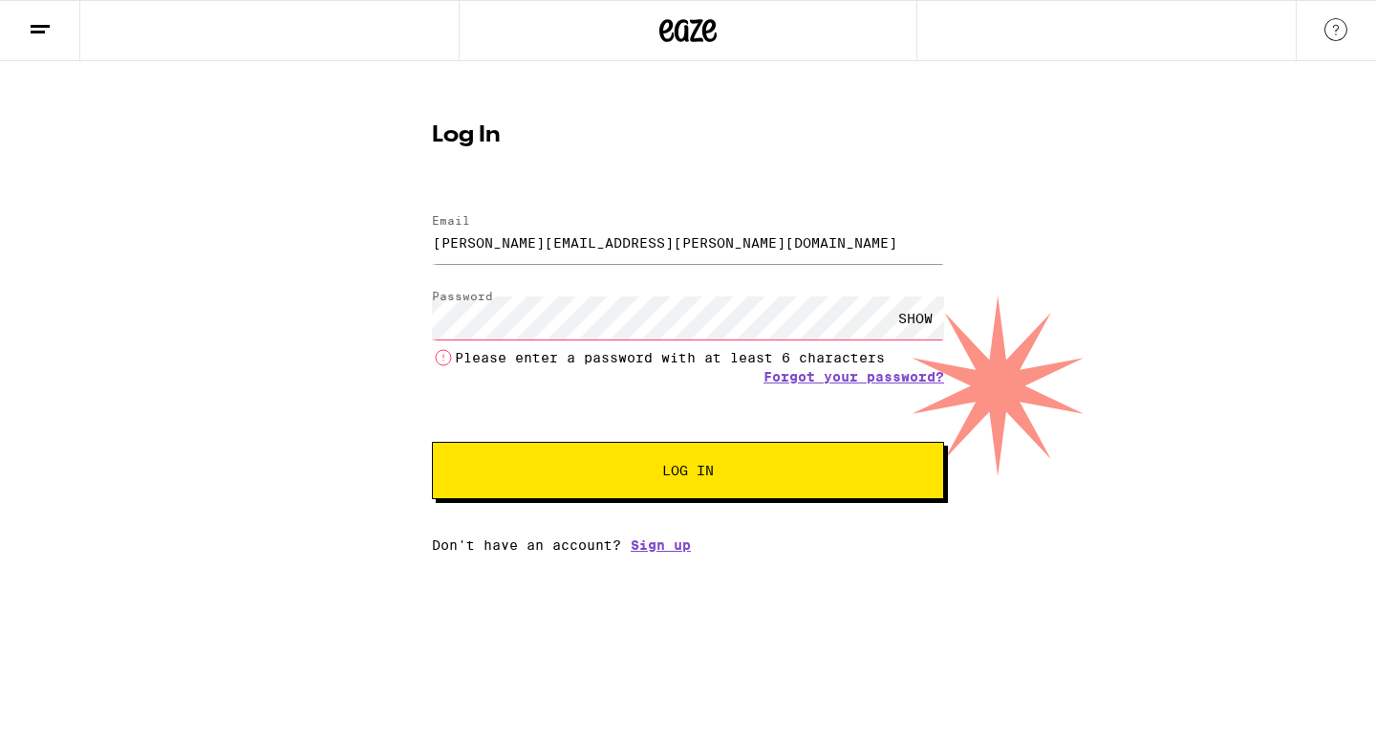
click at [917, 313] on div "SHOW" at bounding box center [915, 317] width 57 height 43
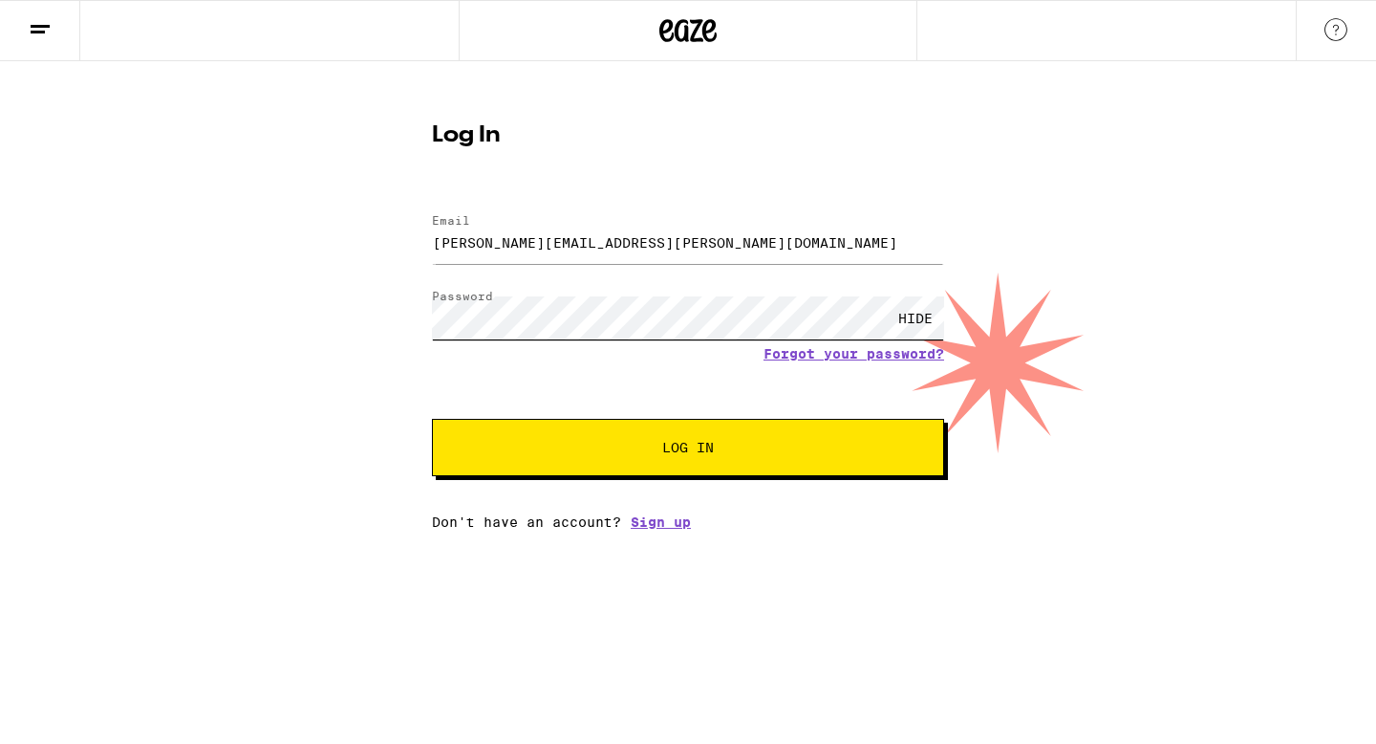
click at [432, 419] on button "Log In" at bounding box center [688, 447] width 512 height 57
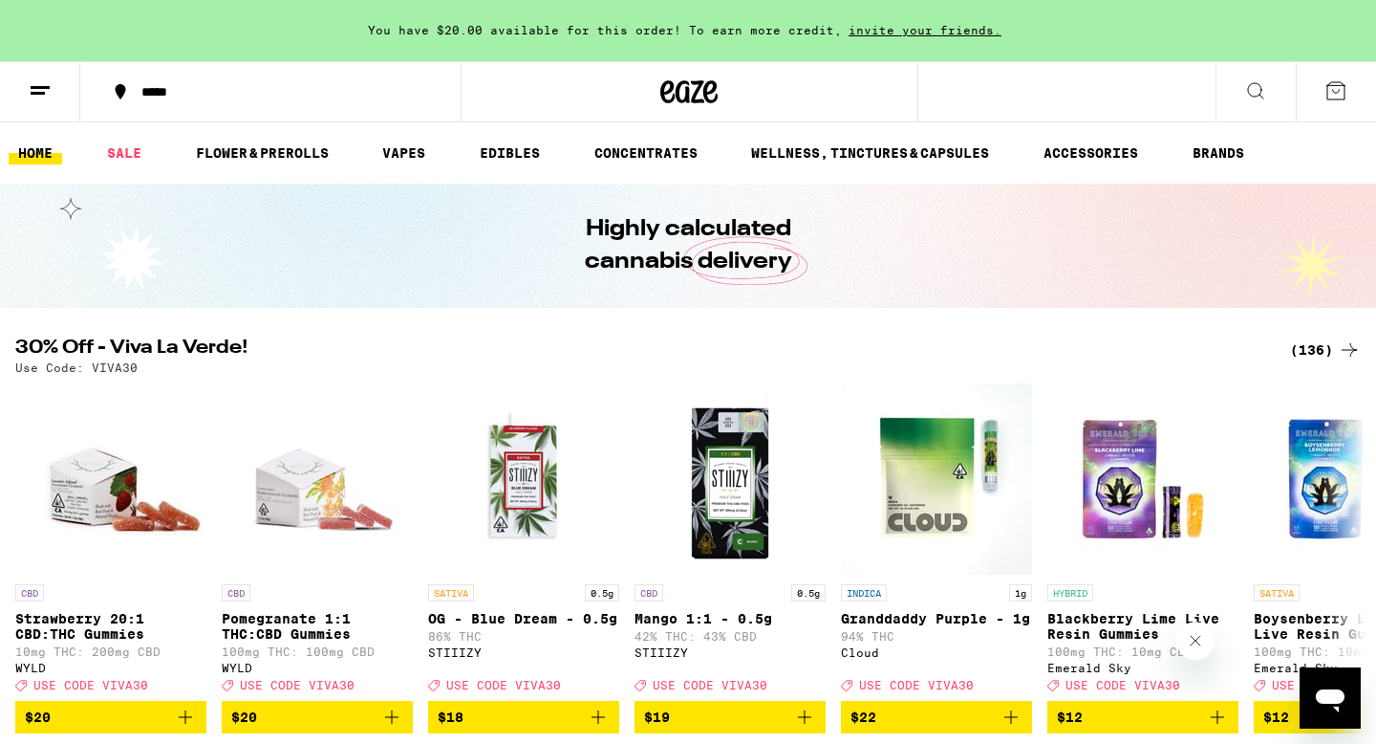
click at [42, 89] on icon at bounding box center [40, 90] width 23 height 23
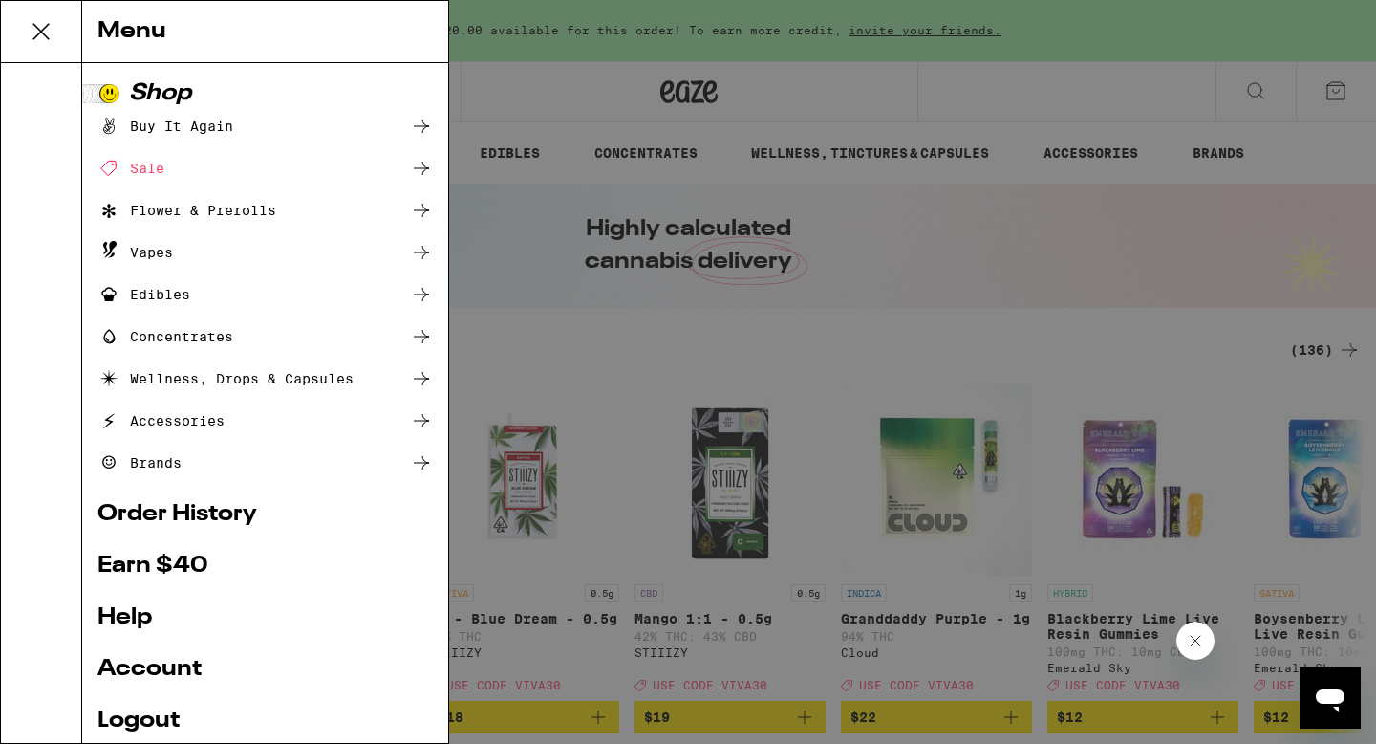
click at [1275, 357] on div "Menu Shop Buy It Again Sale Flower & Prerolls Vapes Edibles Concentrates Wellne…" at bounding box center [688, 372] width 1376 height 744
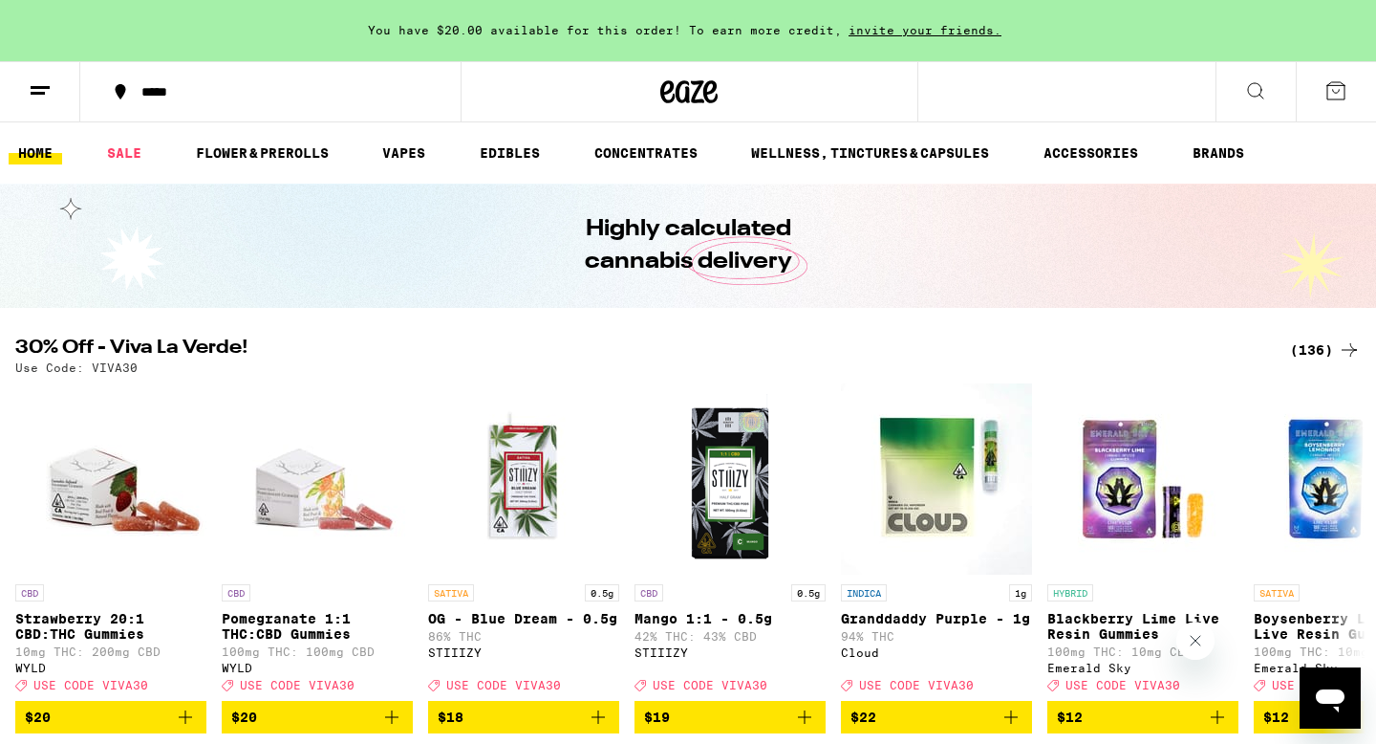
click at [1325, 348] on div "(136)" at bounding box center [1325, 349] width 71 height 23
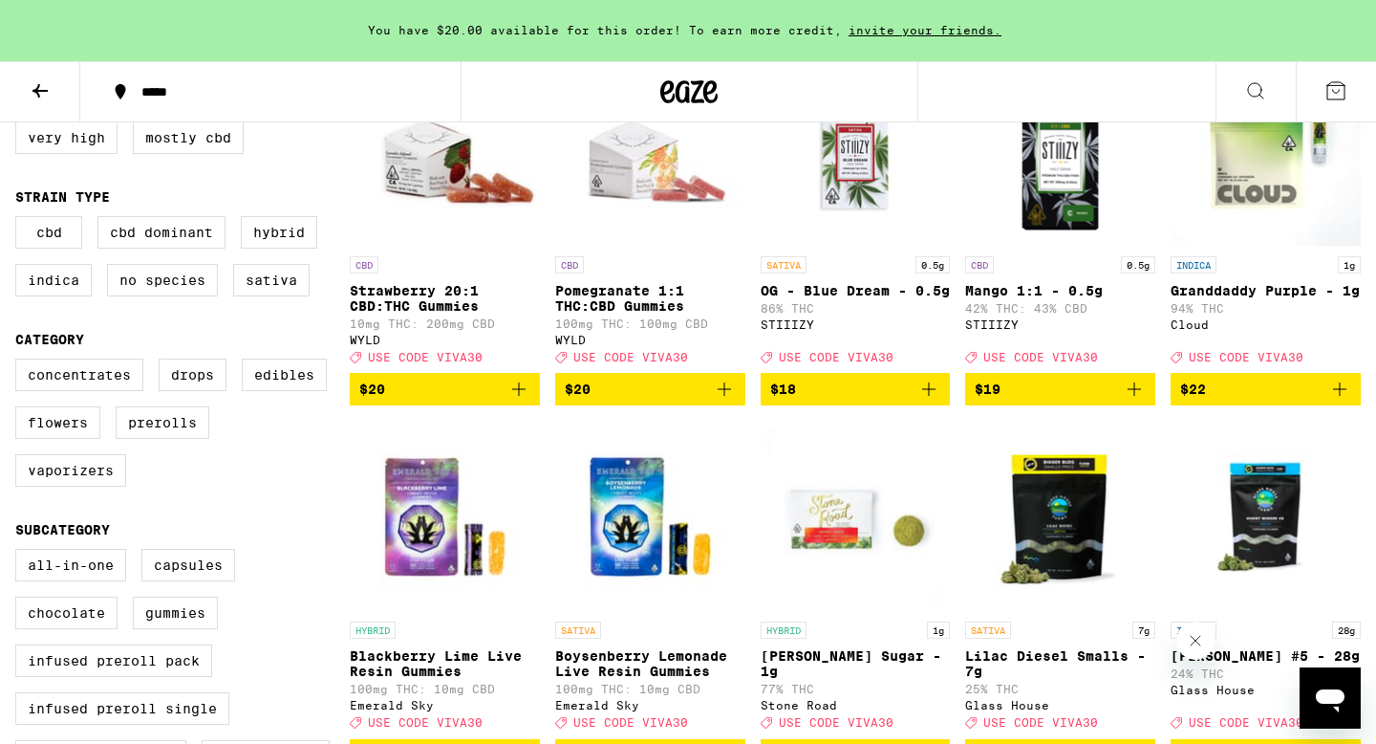
scroll to position [312, 0]
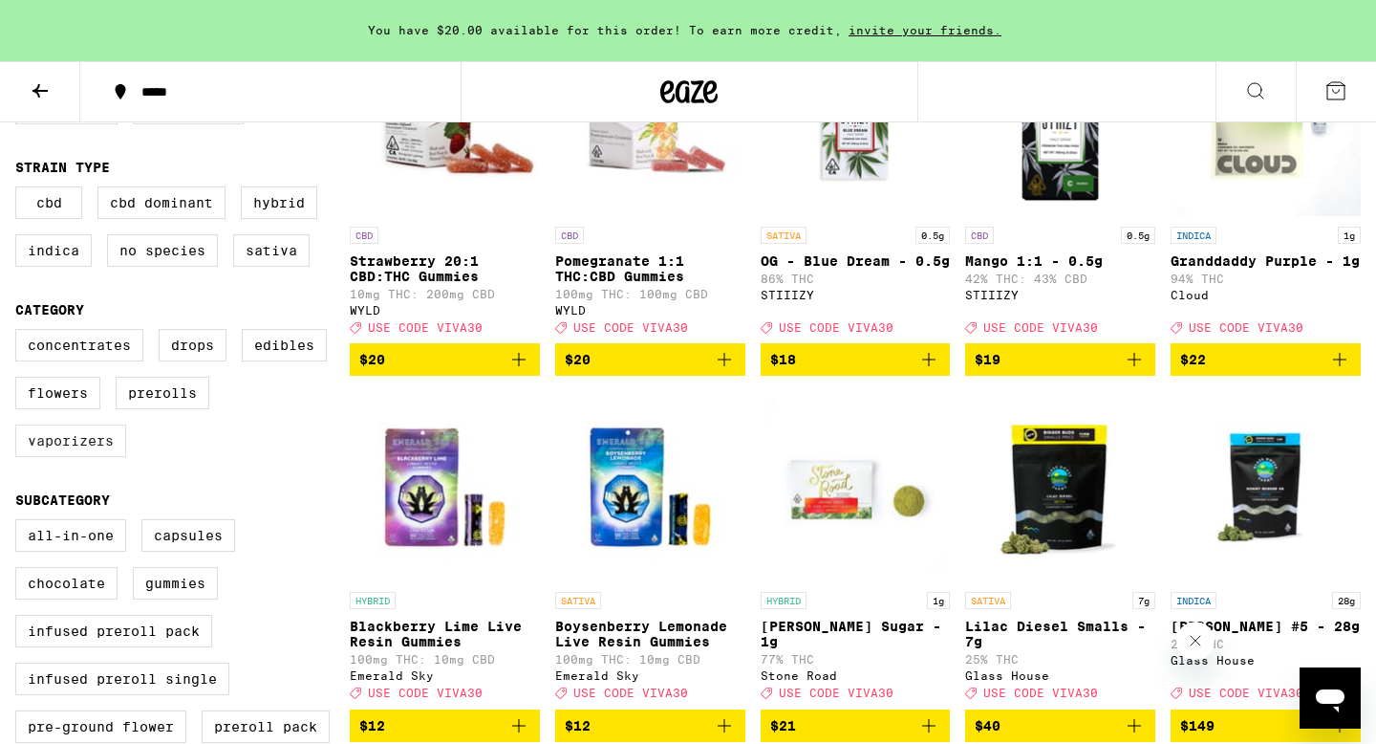
click at [91, 457] on label "Vaporizers" at bounding box center [70, 440] width 111 height 32
click at [20, 333] on input "Vaporizers" at bounding box center [19, 332] width 1 height 1
checkbox input "true"
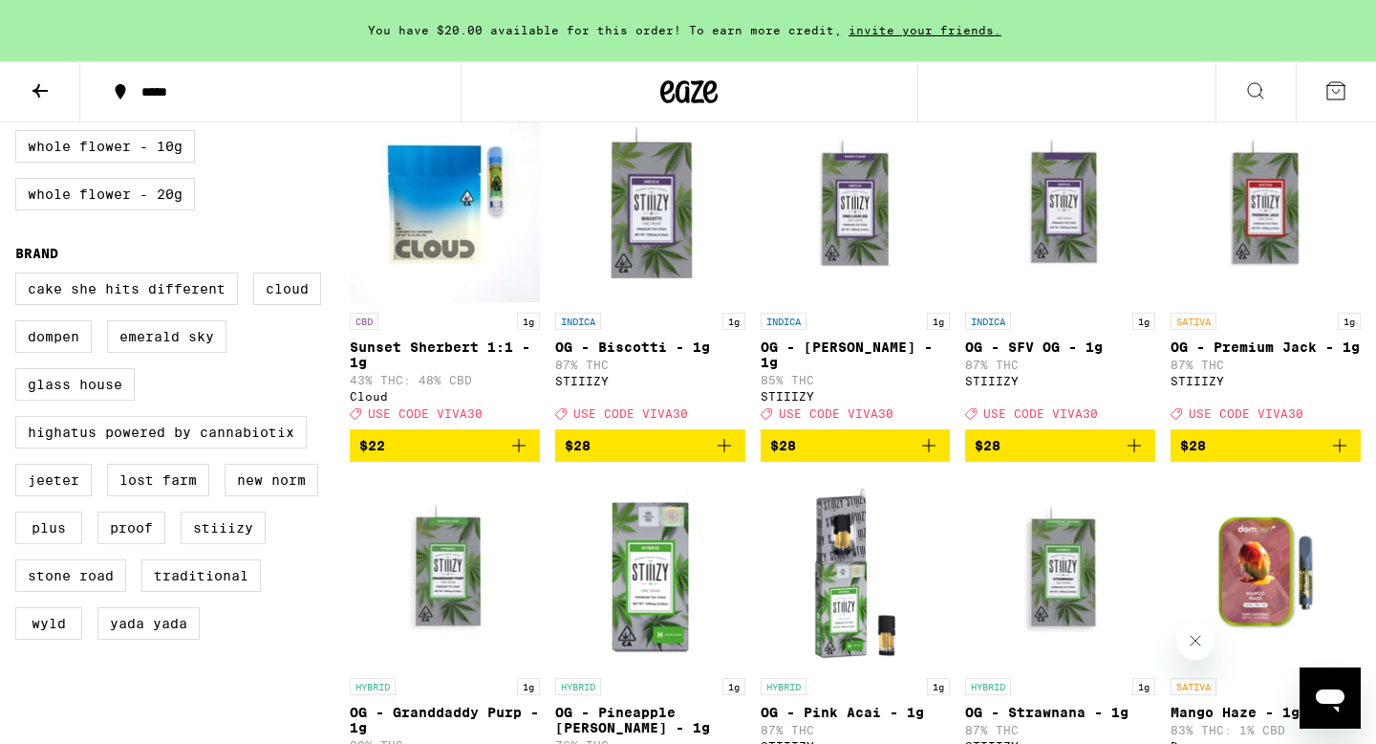
scroll to position [1326, 0]
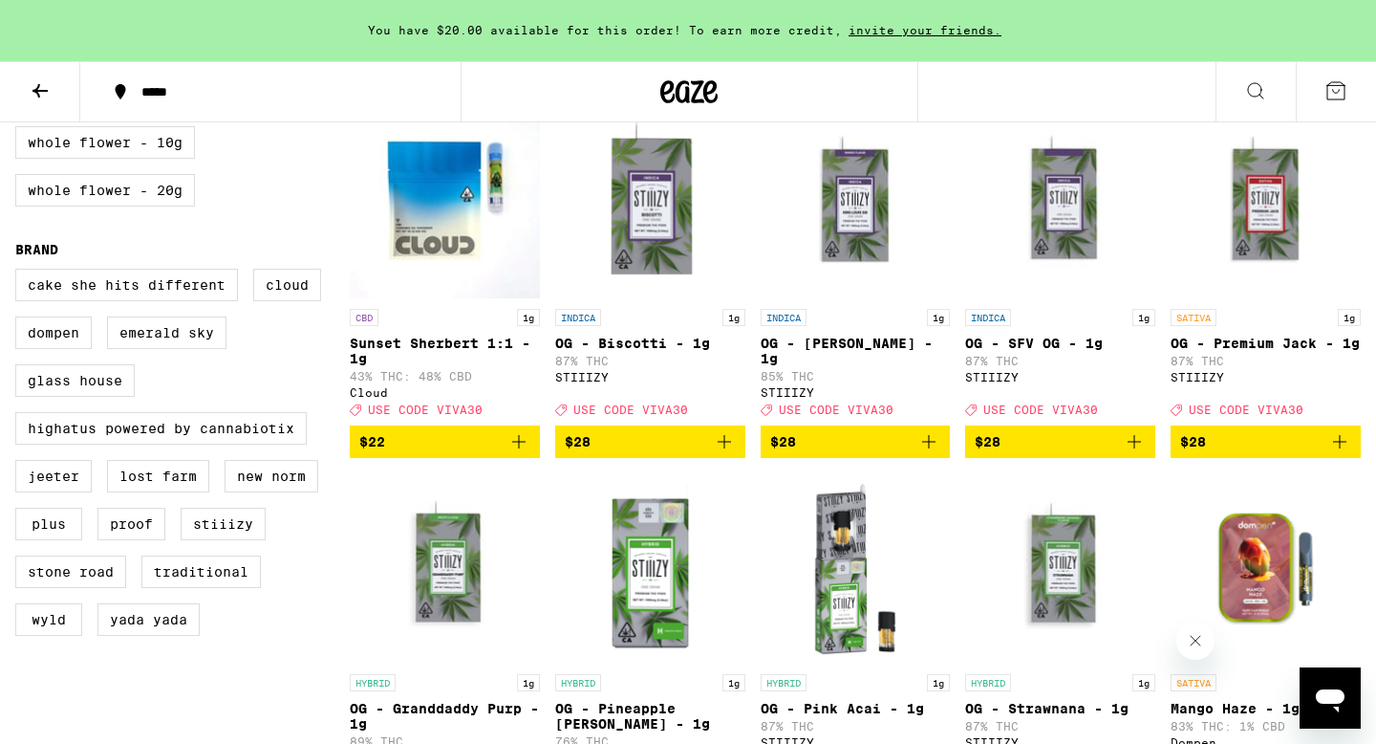
click at [1248, 453] on span "$28" at bounding box center [1265, 441] width 171 height 23
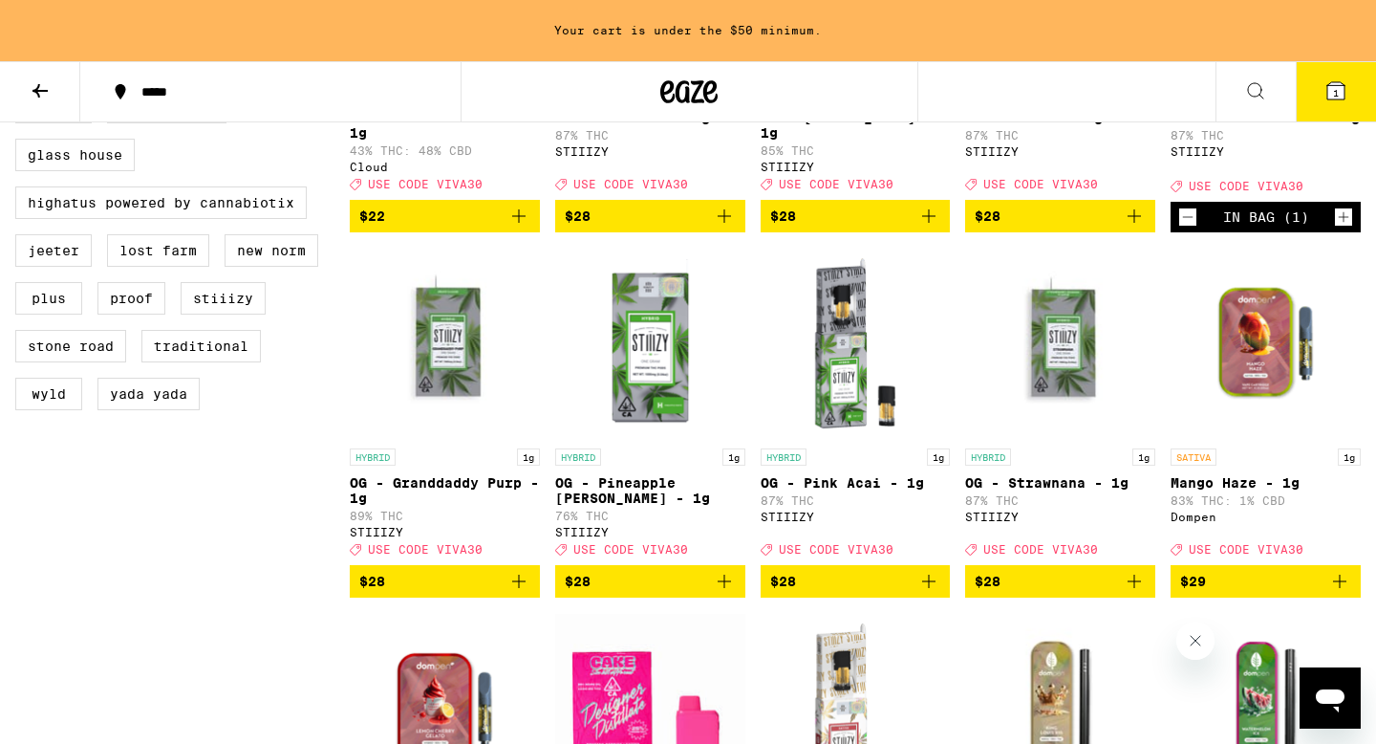
scroll to position [1553, 0]
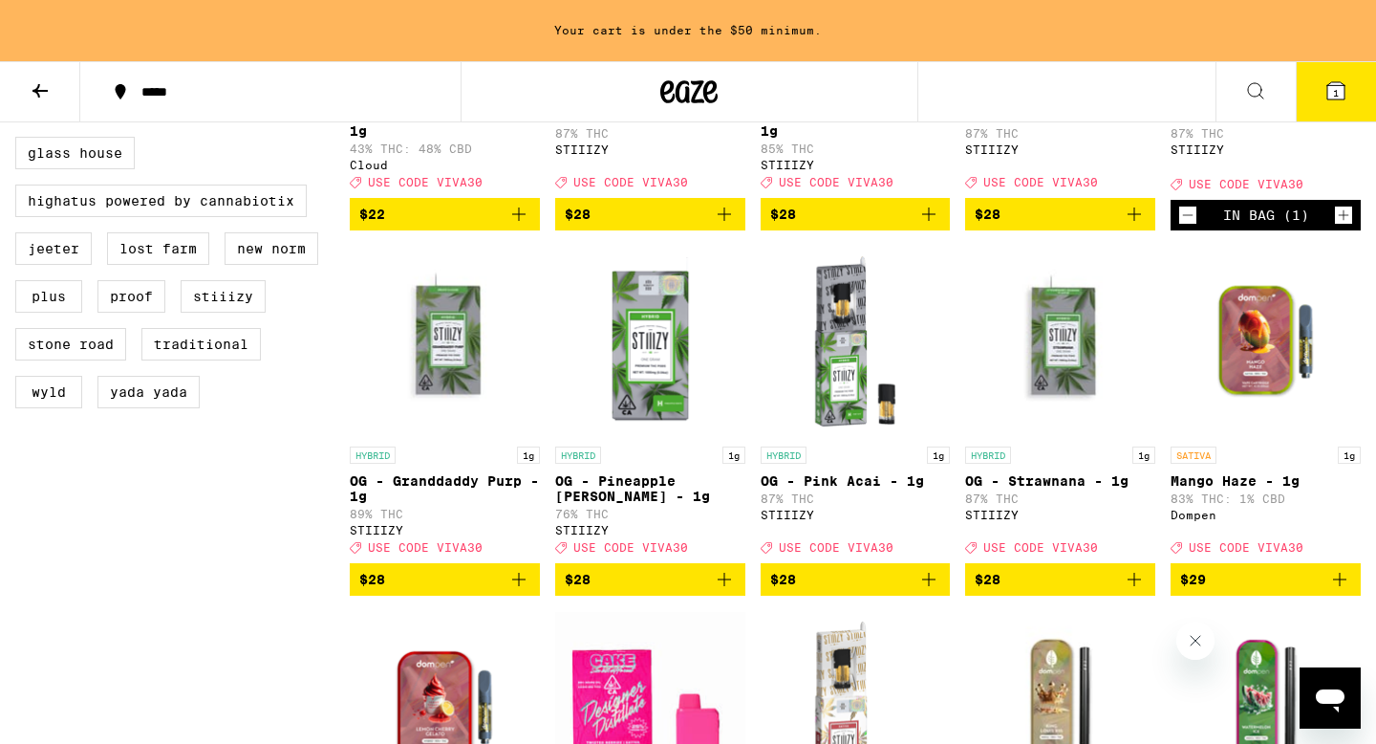
click at [589, 587] on span "$28" at bounding box center [578, 579] width 26 height 15
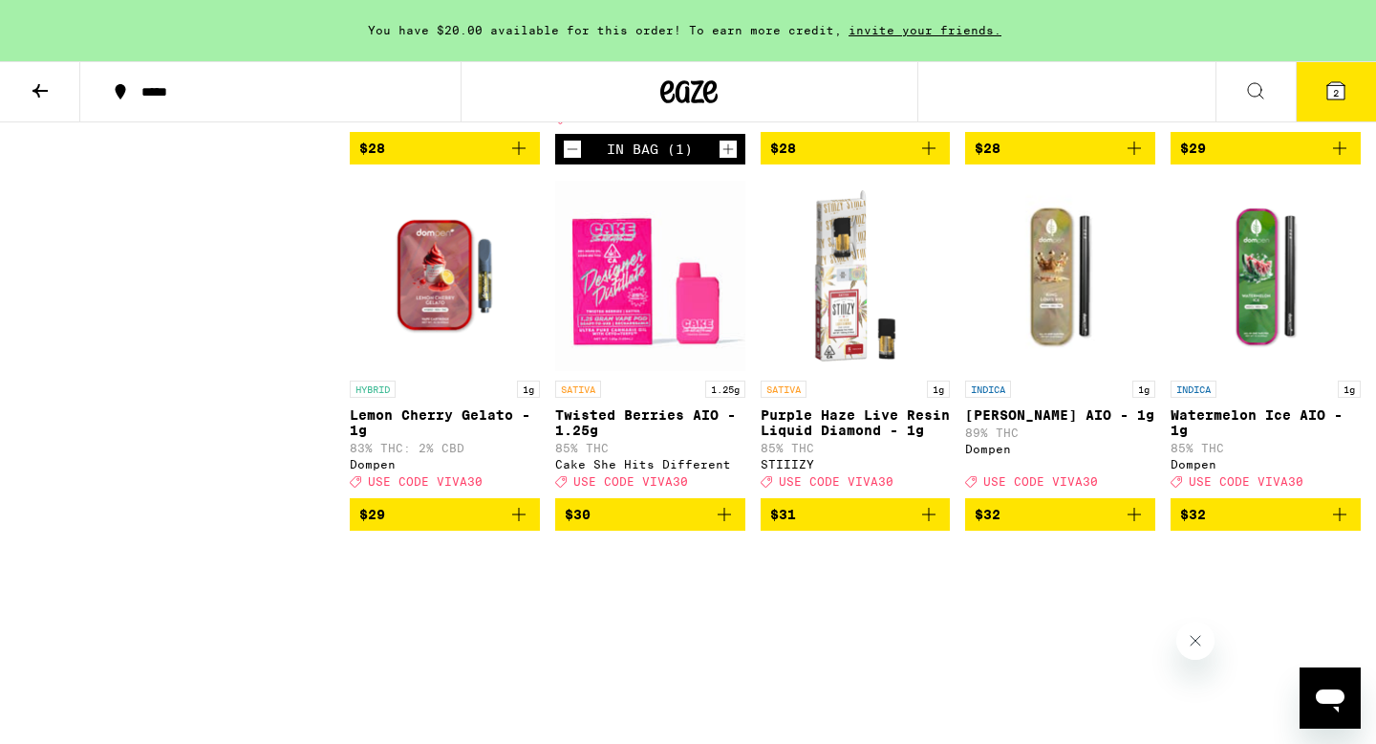
scroll to position [2020, 0]
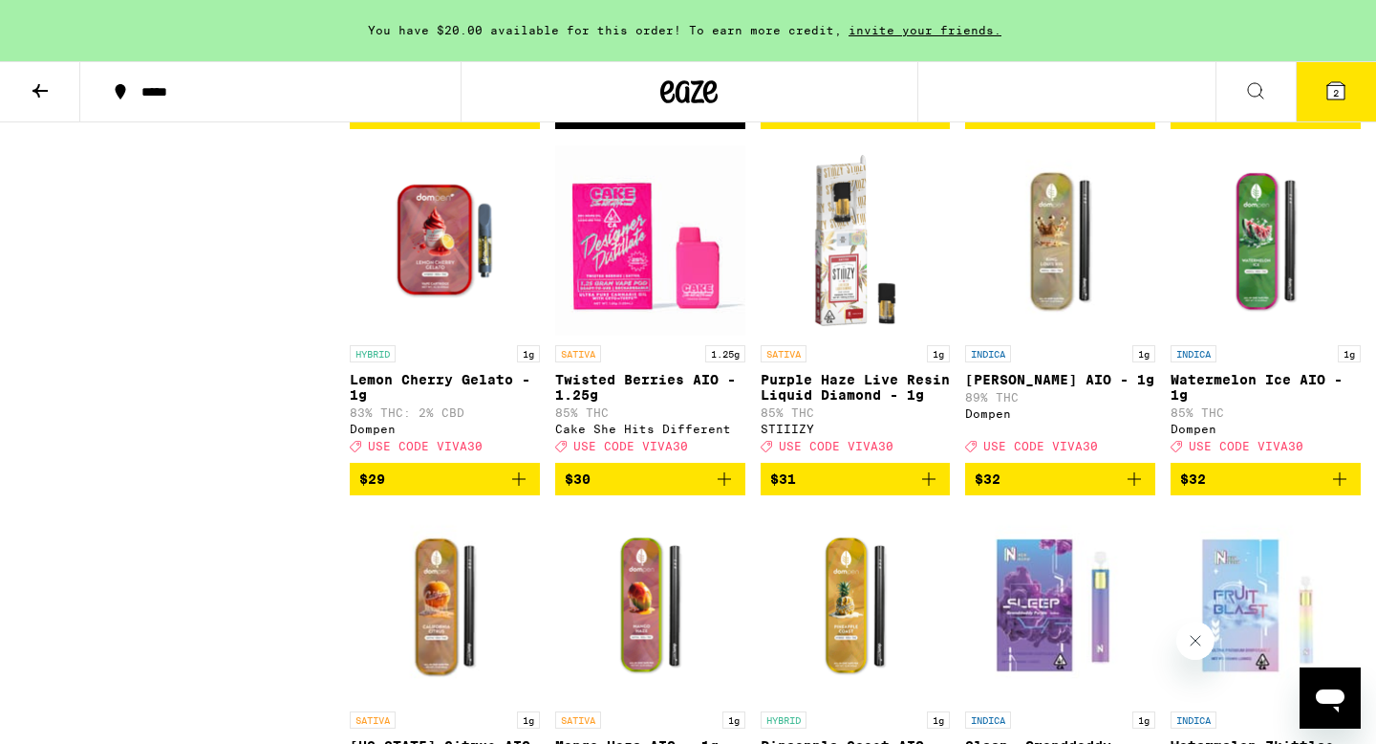
click at [816, 490] on span "$31" at bounding box center [855, 478] width 171 height 23
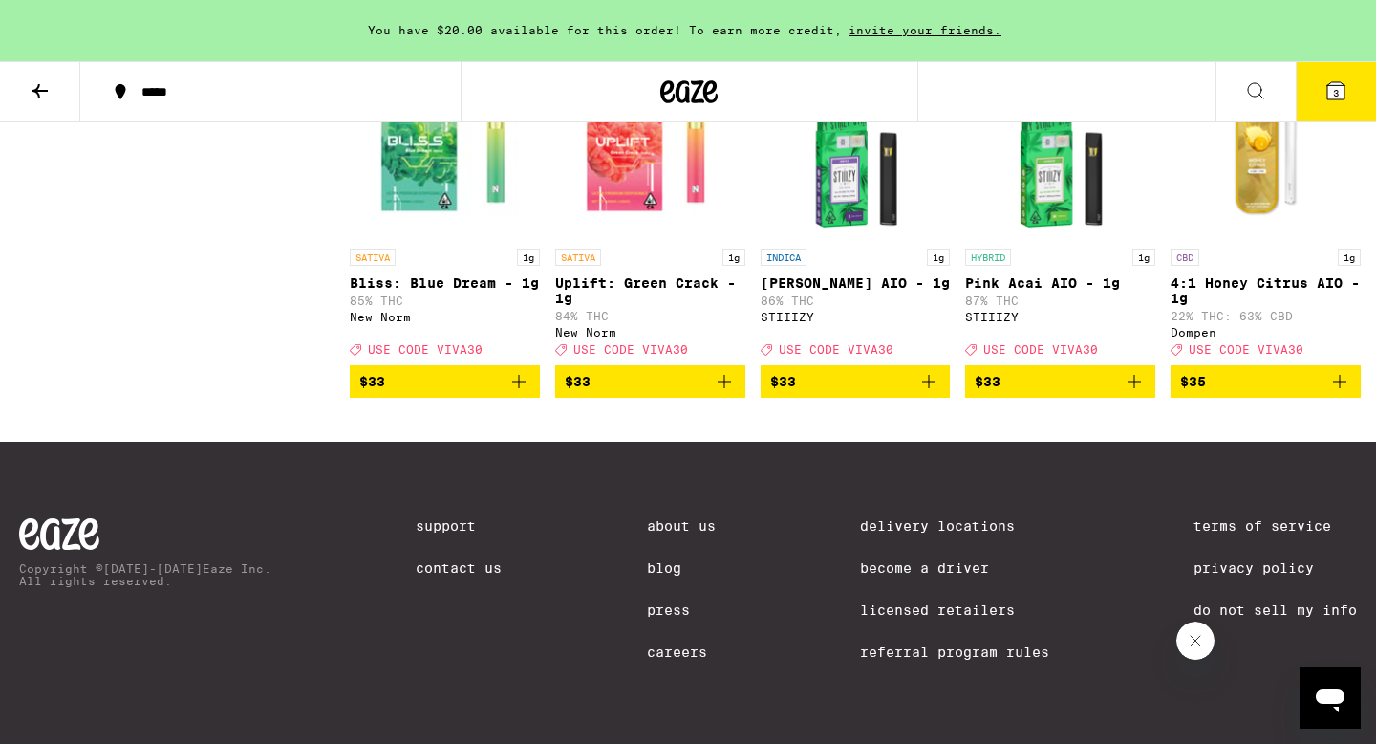
scroll to position [2953, 0]
click at [1342, 96] on icon at bounding box center [1336, 90] width 17 height 17
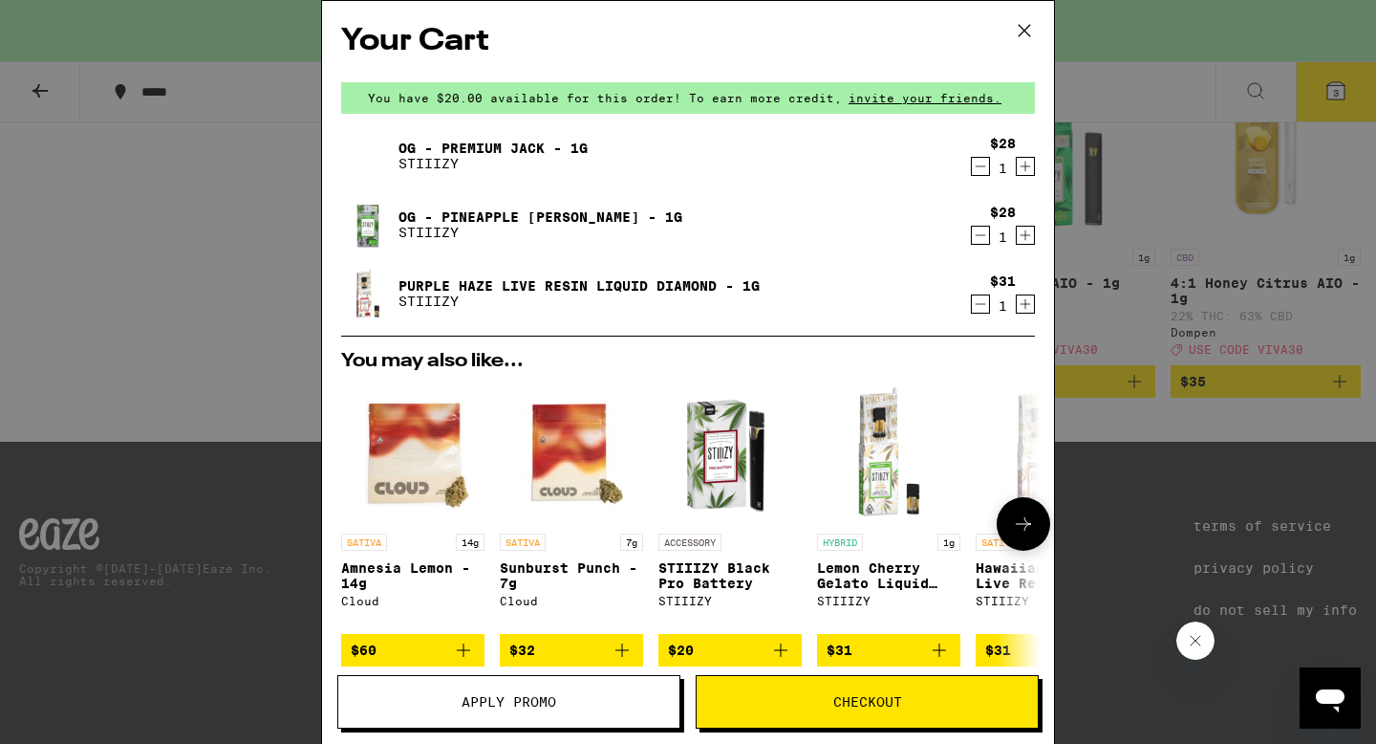
scroll to position [301, 0]
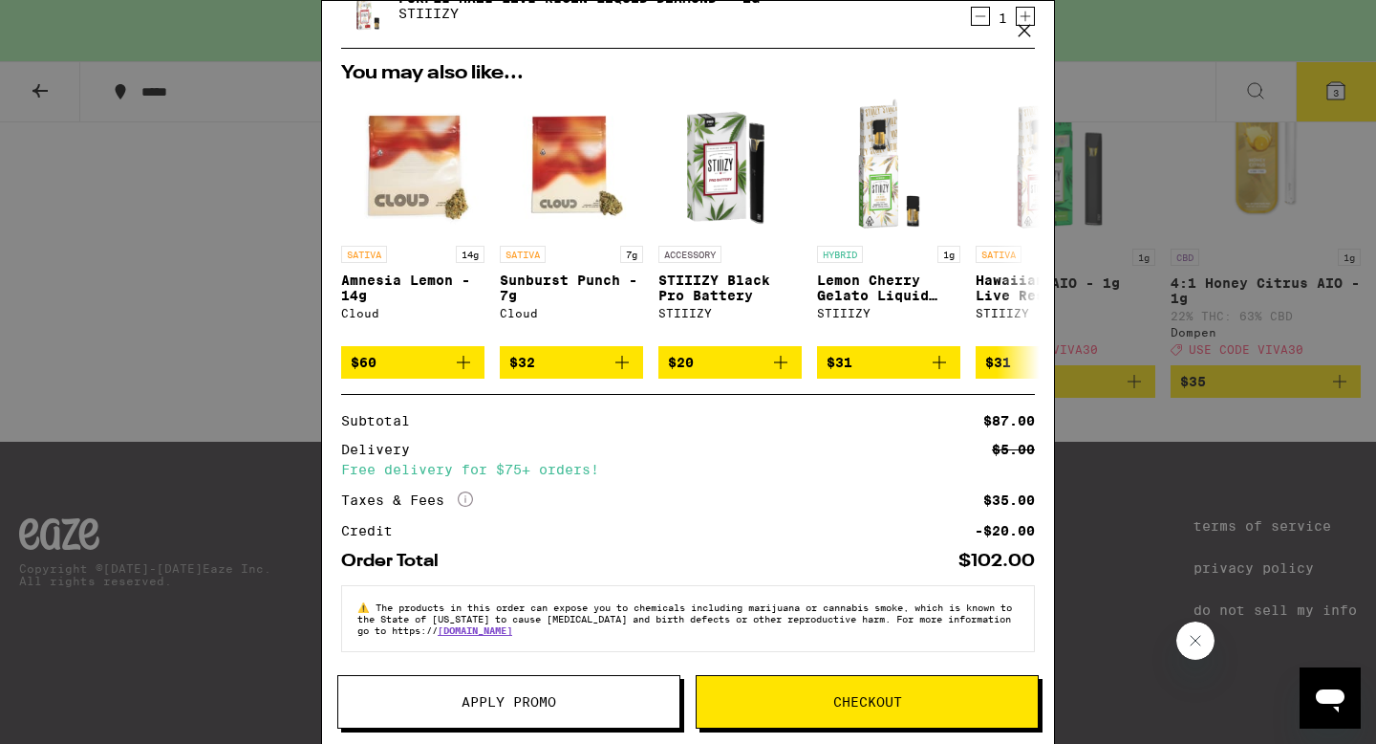
click at [583, 702] on span "Apply Promo" at bounding box center [508, 701] width 341 height 13
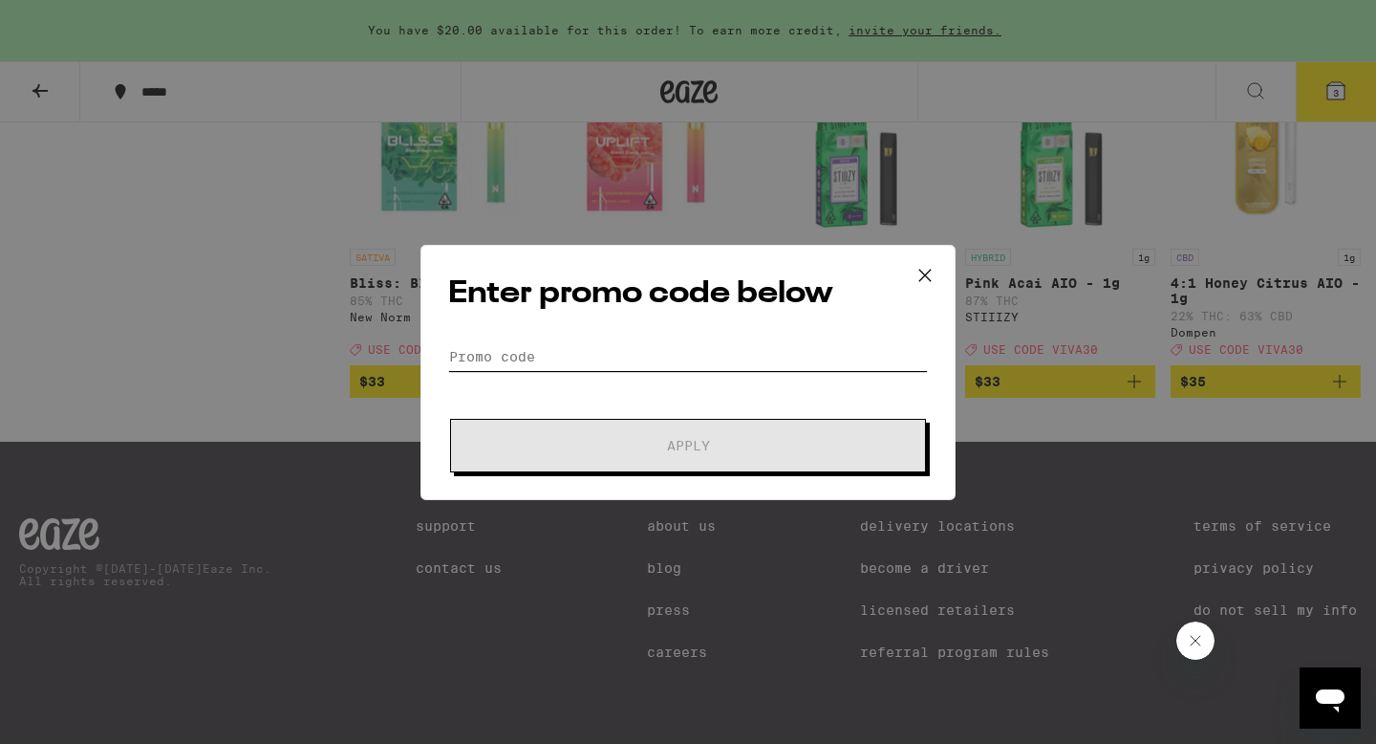
click at [541, 361] on input "Promo Code" at bounding box center [688, 356] width 480 height 29
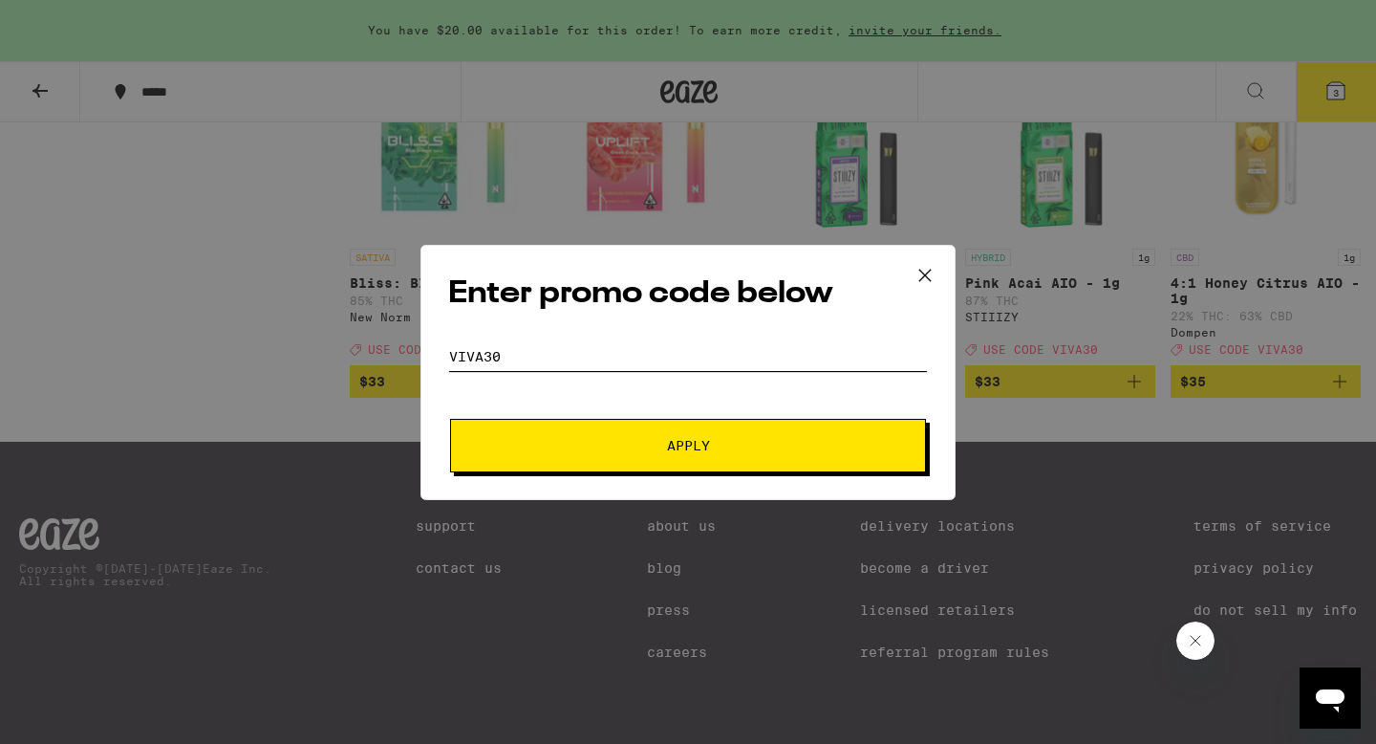
type input "viva30"
click at [620, 440] on span "Apply" at bounding box center [688, 445] width 344 height 13
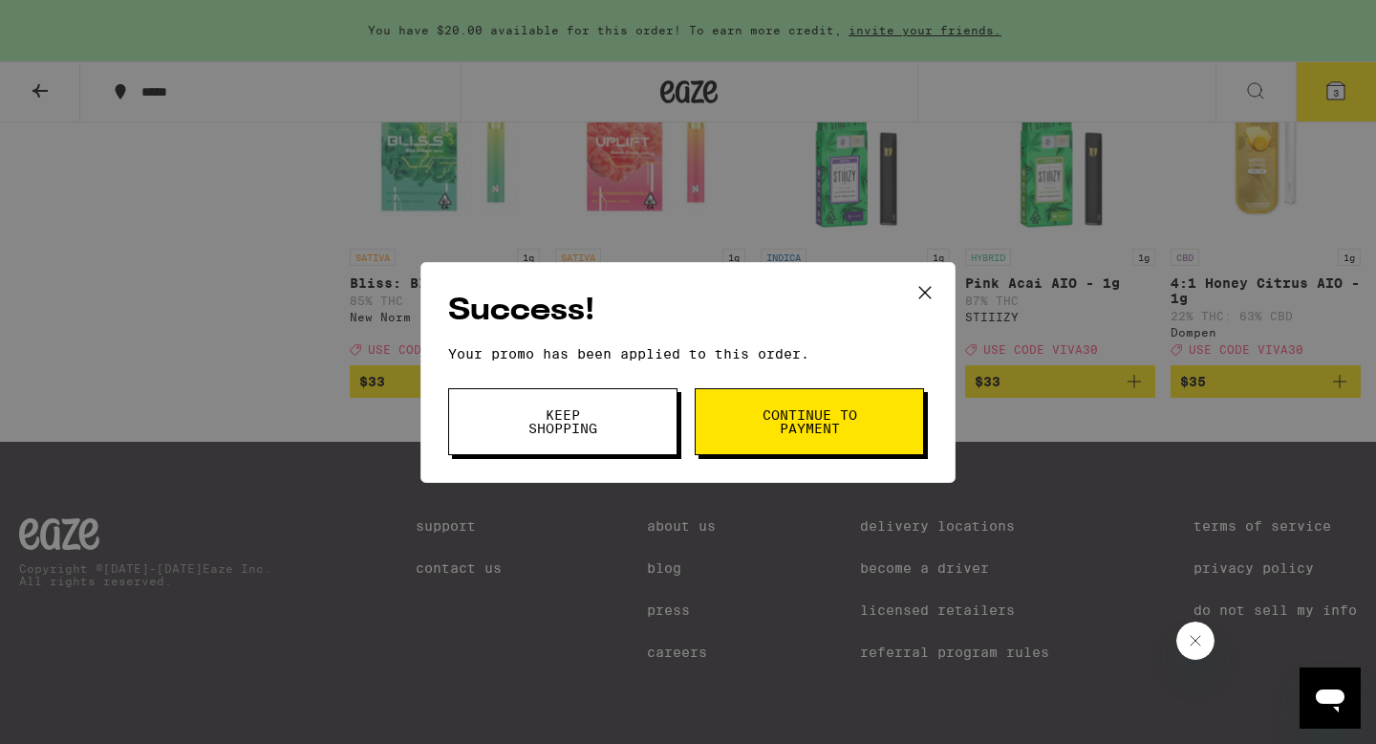
click at [724, 439] on button "Continue to payment" at bounding box center [809, 421] width 229 height 67
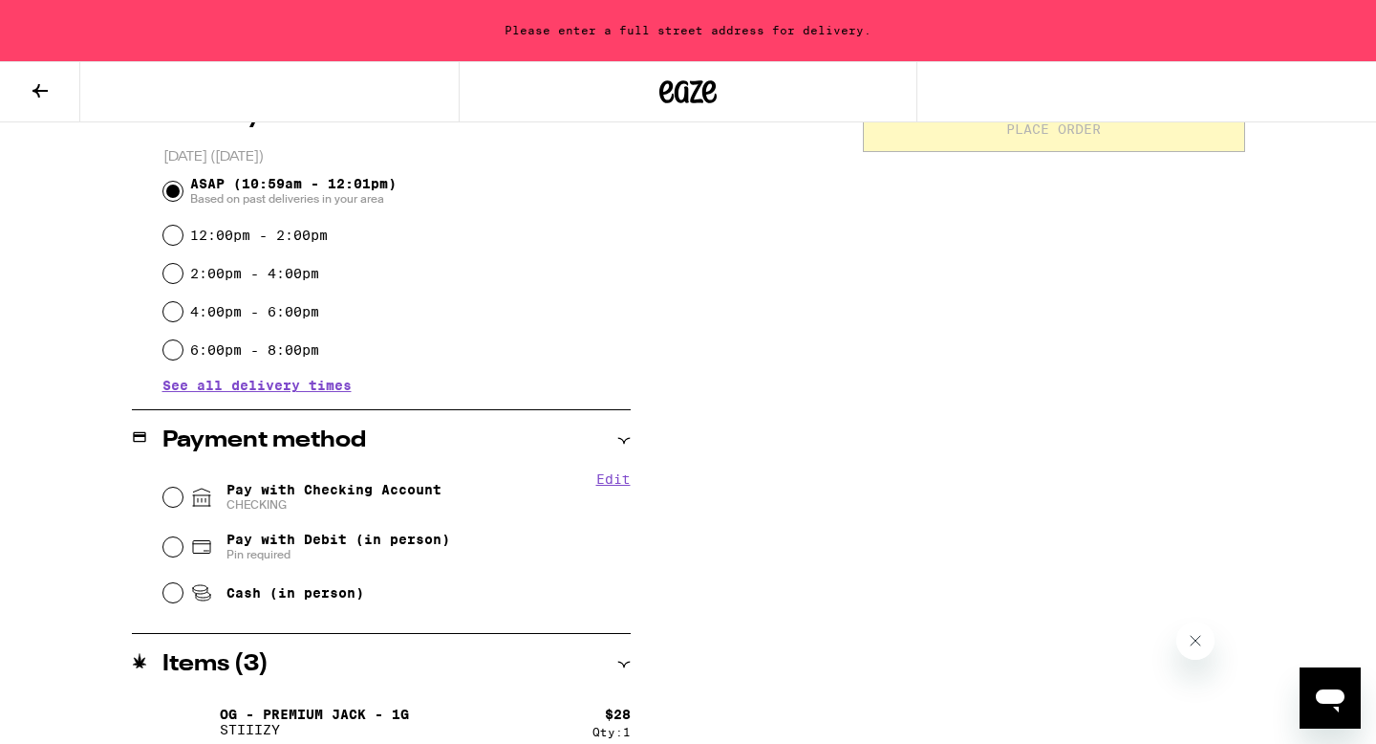
scroll to position [572, 0]
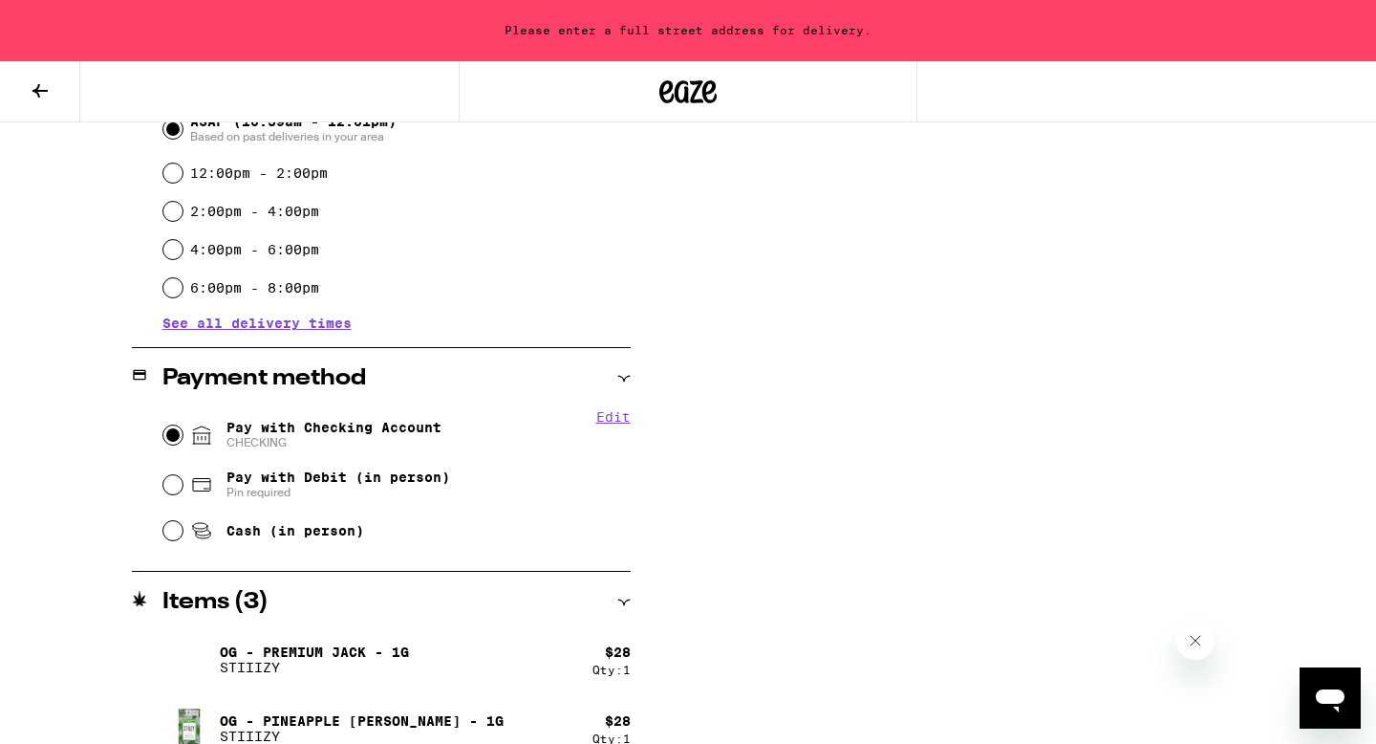
click at [174, 438] on input "Pay with Checking Account CHECKING" at bounding box center [172, 434] width 19 height 19
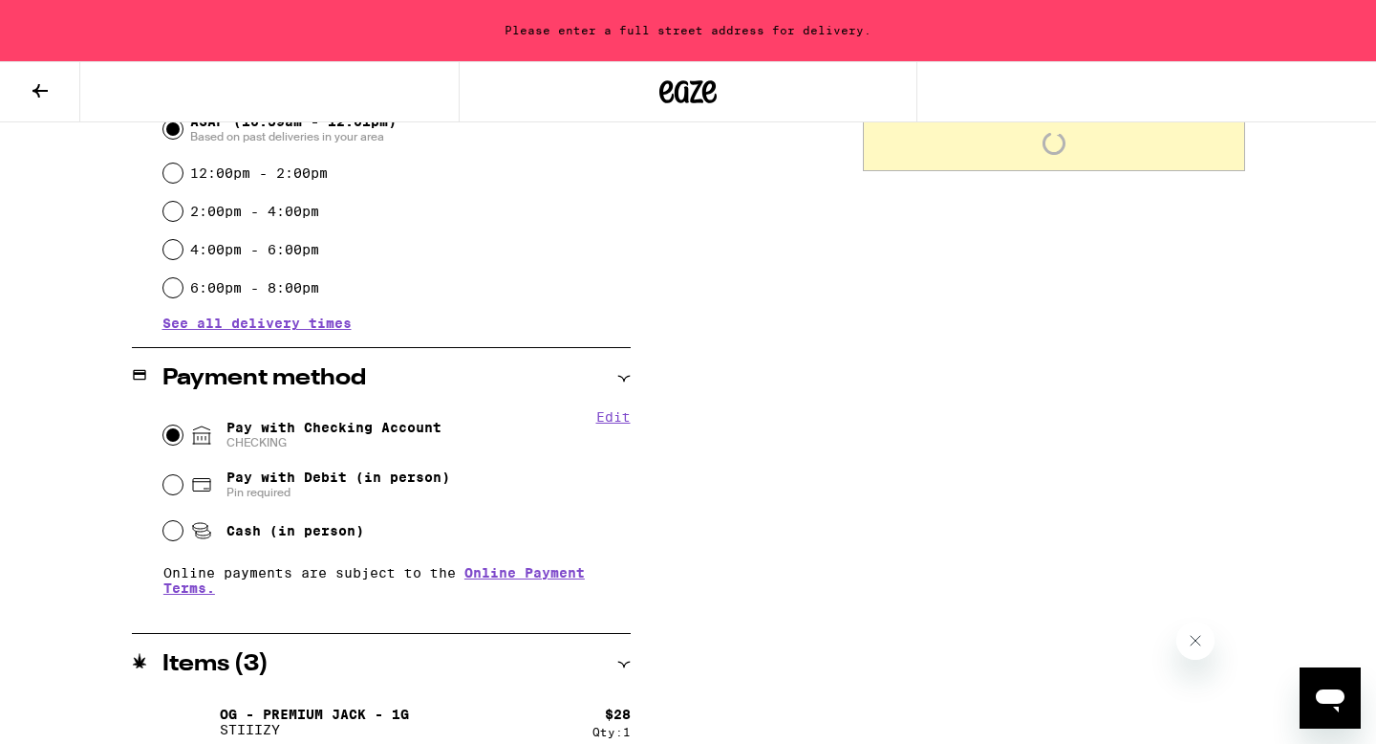
click at [617, 420] on button "Edit" at bounding box center [613, 416] width 34 height 15
click at [356, 446] on button "Remove Account" at bounding box center [349, 442] width 107 height 12
radio input "false"
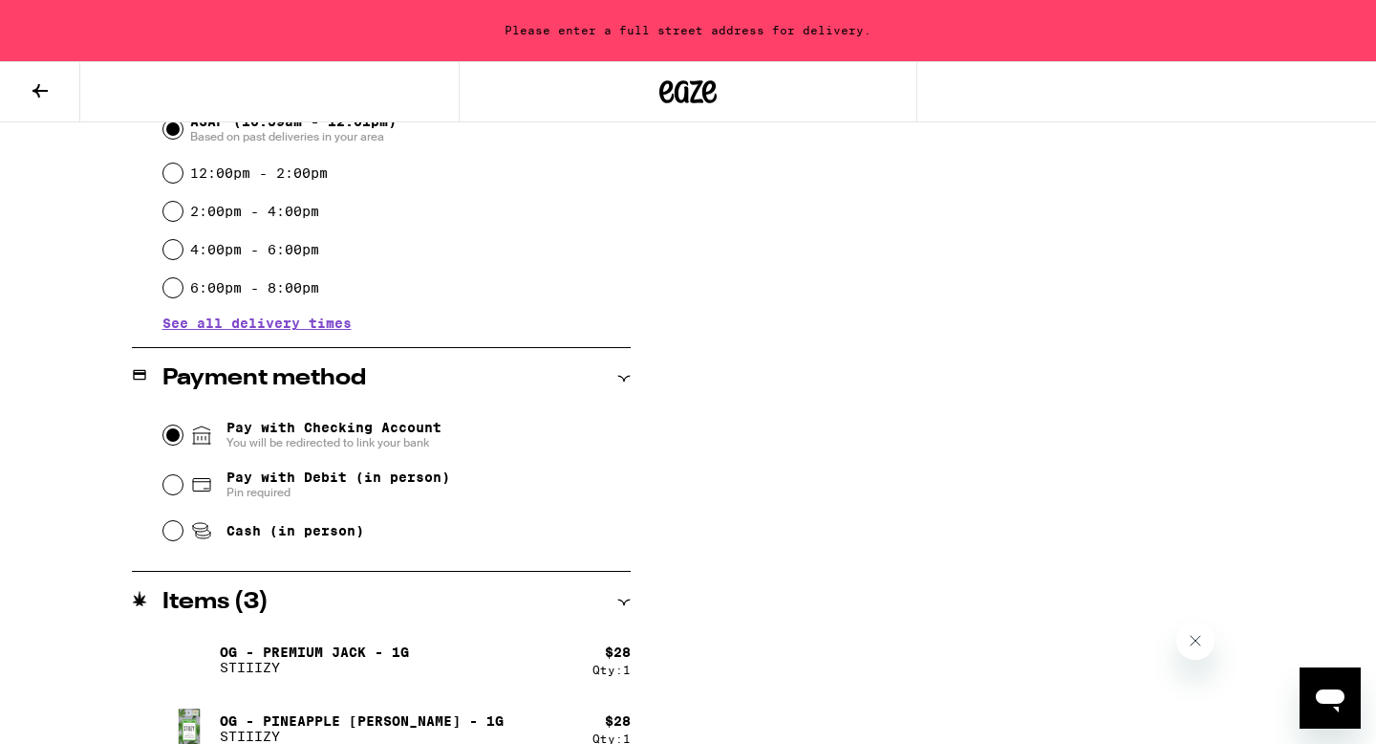
click at [178, 438] on input "Pay with Checking Account You will be redirected to link your bank" at bounding box center [172, 434] width 19 height 19
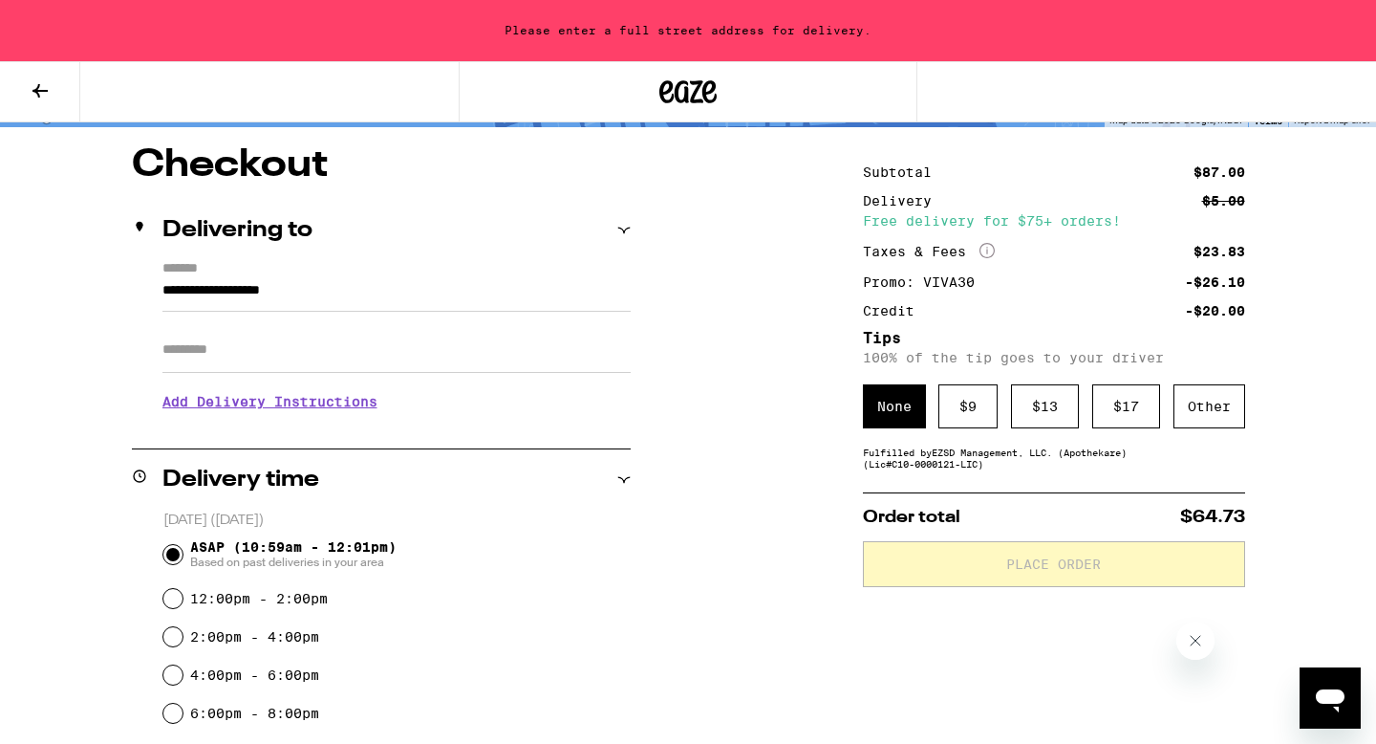
scroll to position [132, 0]
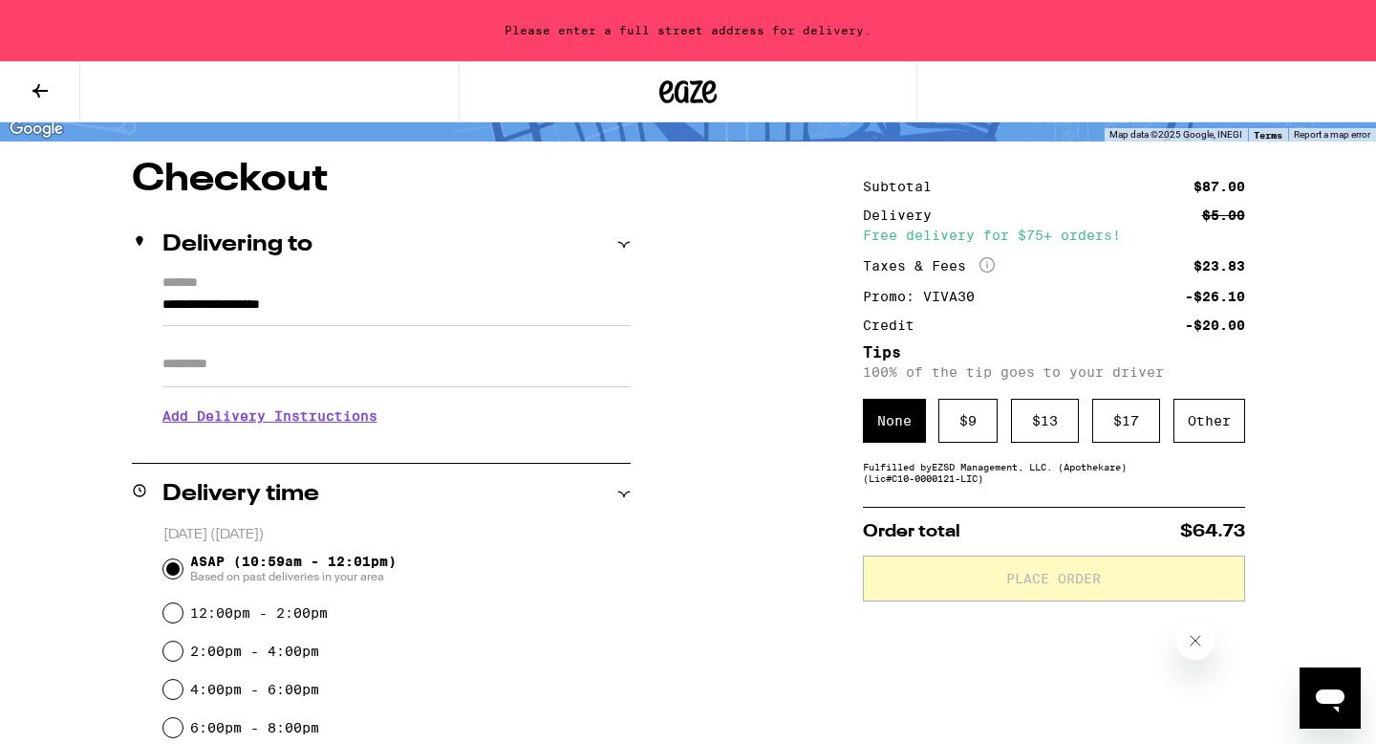
click at [353, 301] on input "**********" at bounding box center [396, 309] width 468 height 32
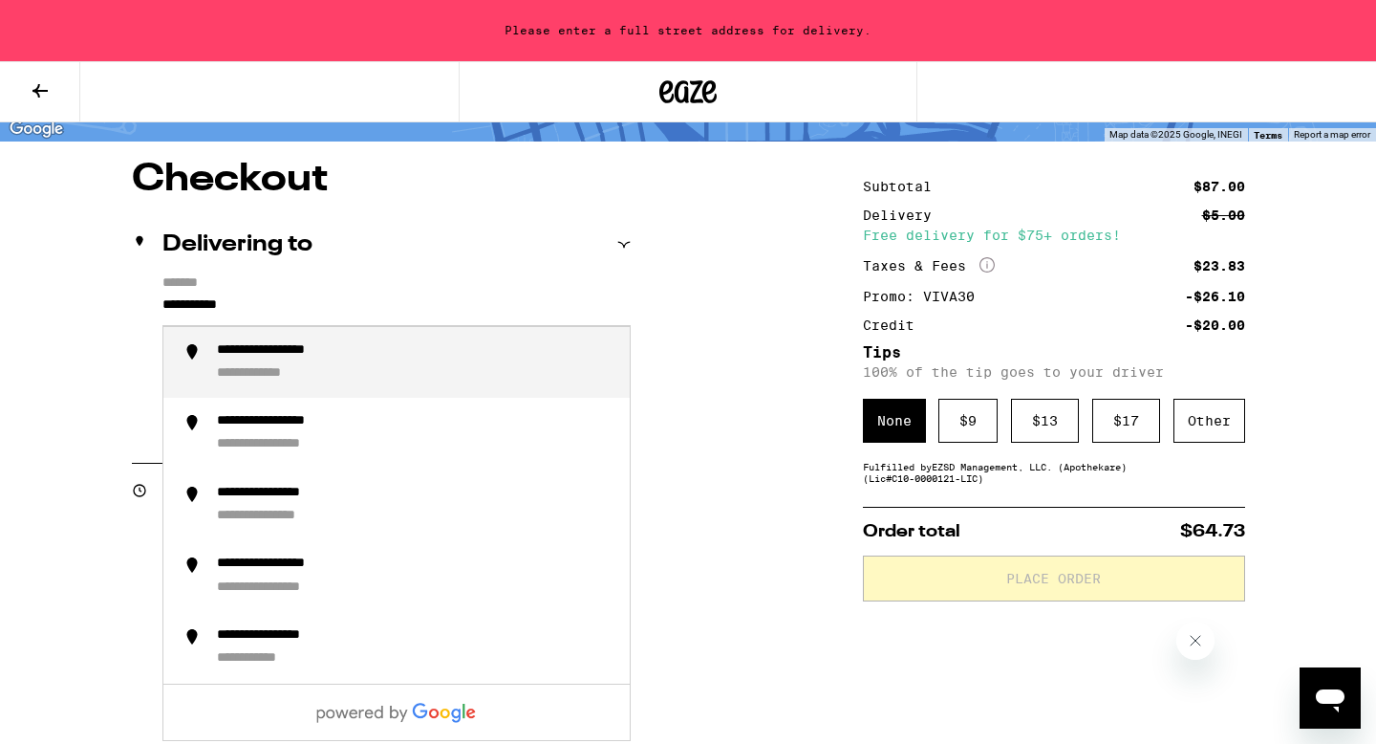
click at [373, 348] on div "**********" at bounding box center [416, 362] width 398 height 41
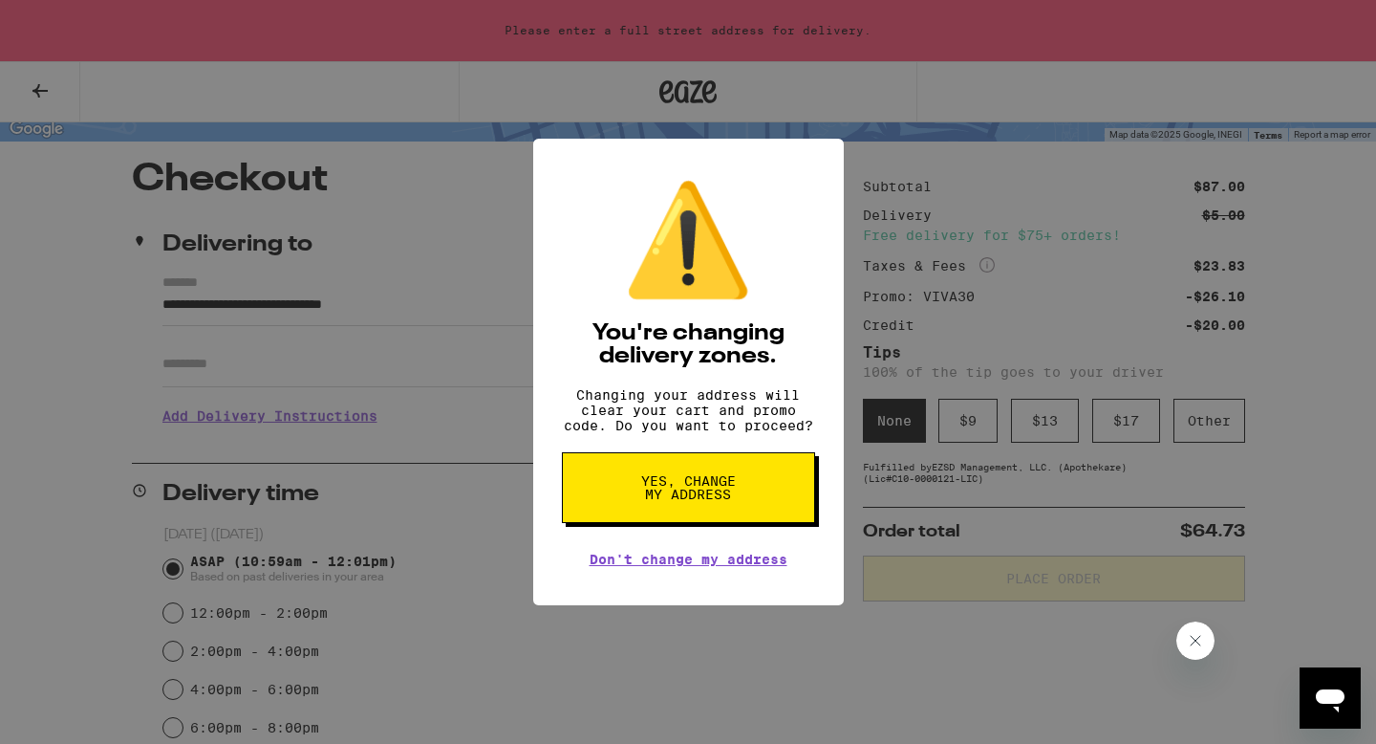
click at [629, 495] on button "Yes, change my address" at bounding box center [688, 487] width 253 height 71
type input "**********"
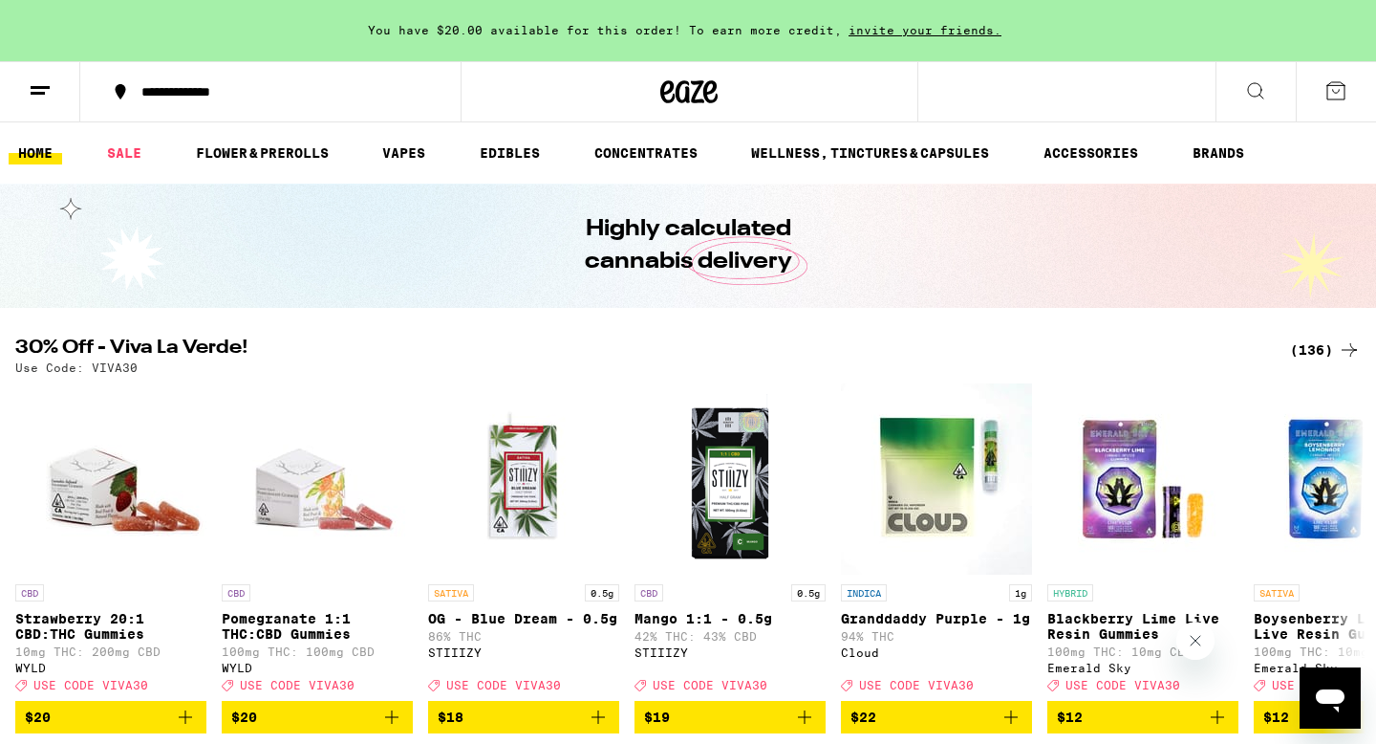
click at [1330, 347] on div "(136)" at bounding box center [1325, 349] width 71 height 23
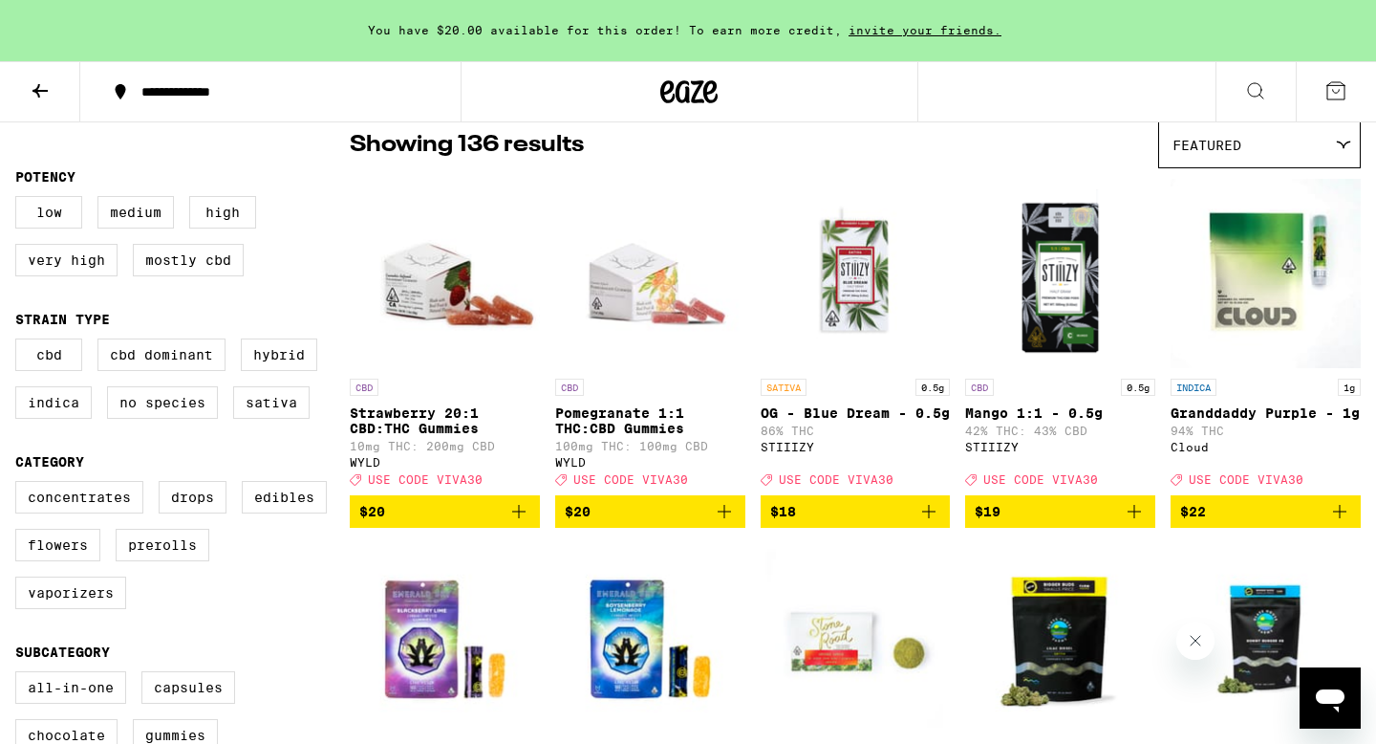
scroll to position [183, 0]
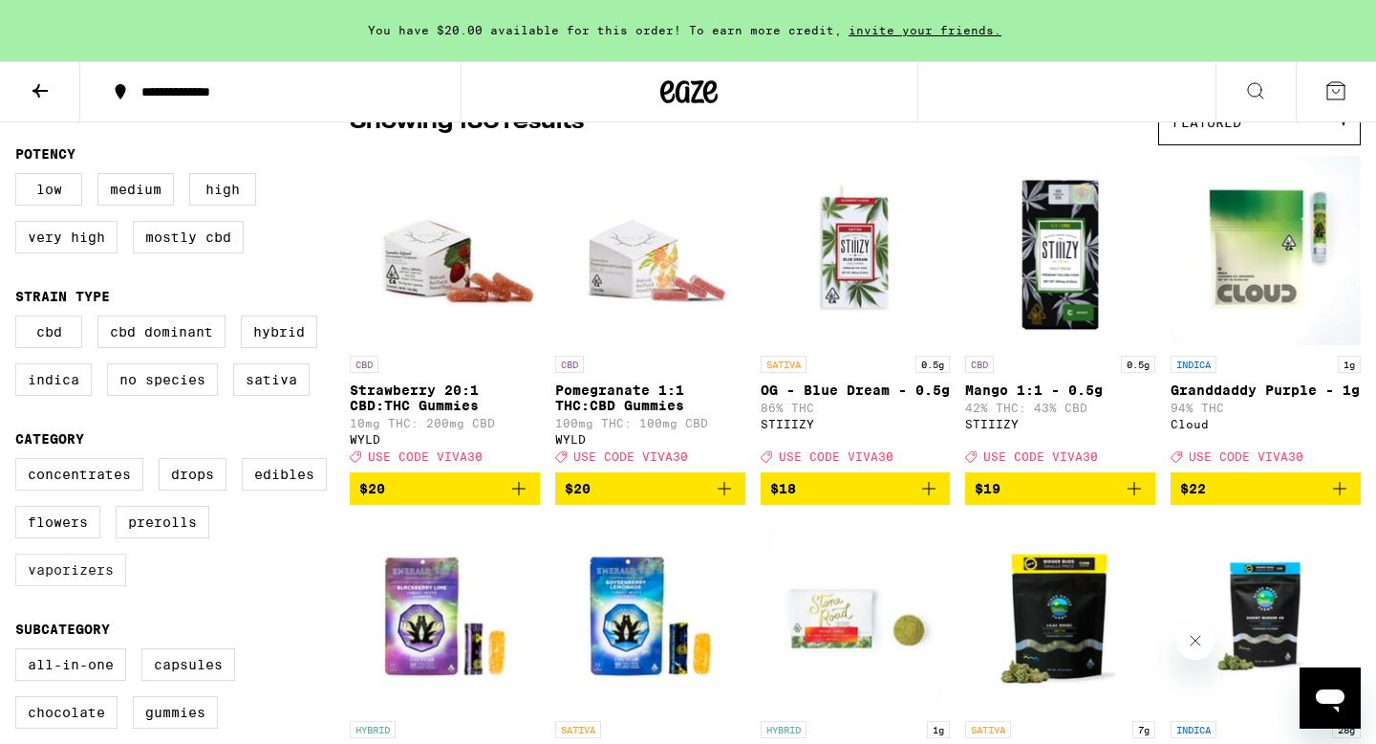
click at [99, 586] on label "Vaporizers" at bounding box center [70, 569] width 111 height 32
click at [20, 462] on input "Vaporizers" at bounding box center [19, 461] width 1 height 1
checkbox input "true"
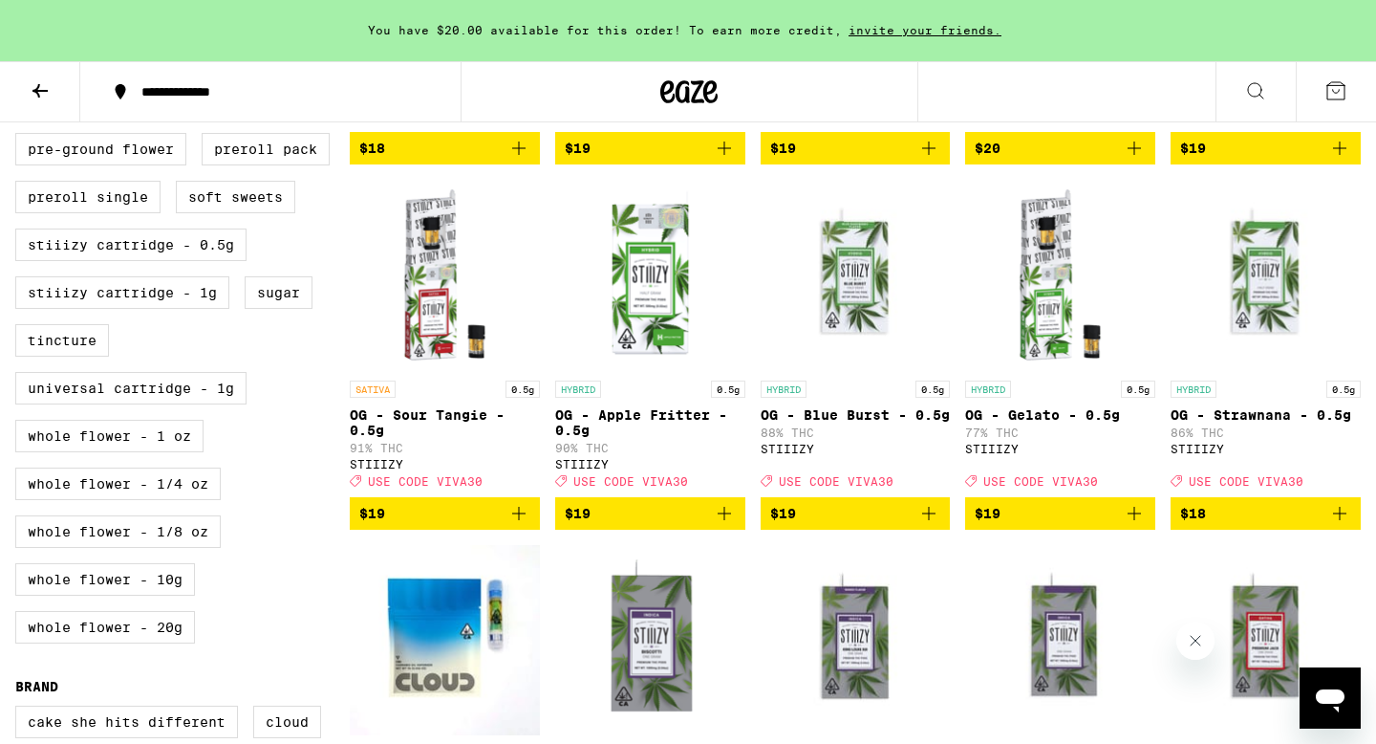
scroll to position [844, 0]
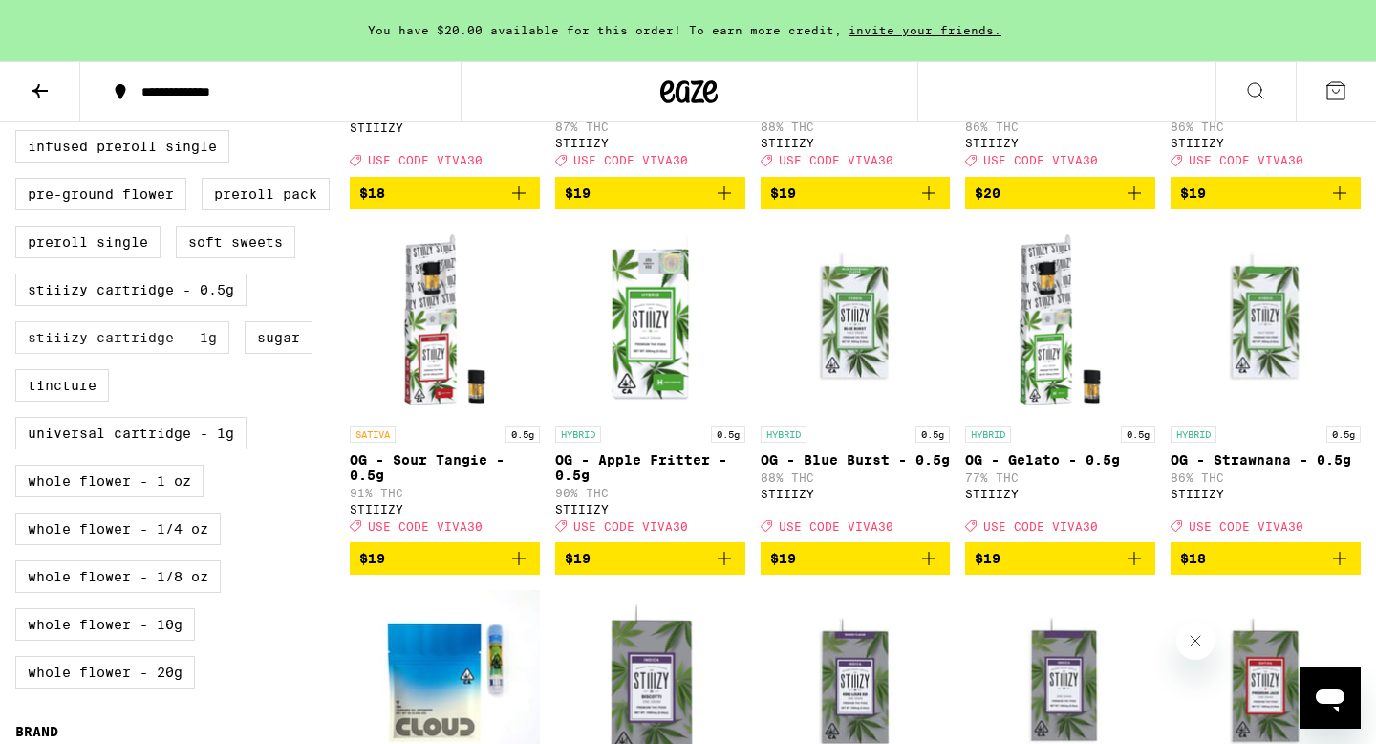
click at [179, 354] on label "STIIIZY Cartridge - 1g" at bounding box center [122, 337] width 214 height 32
checkbox input "true"
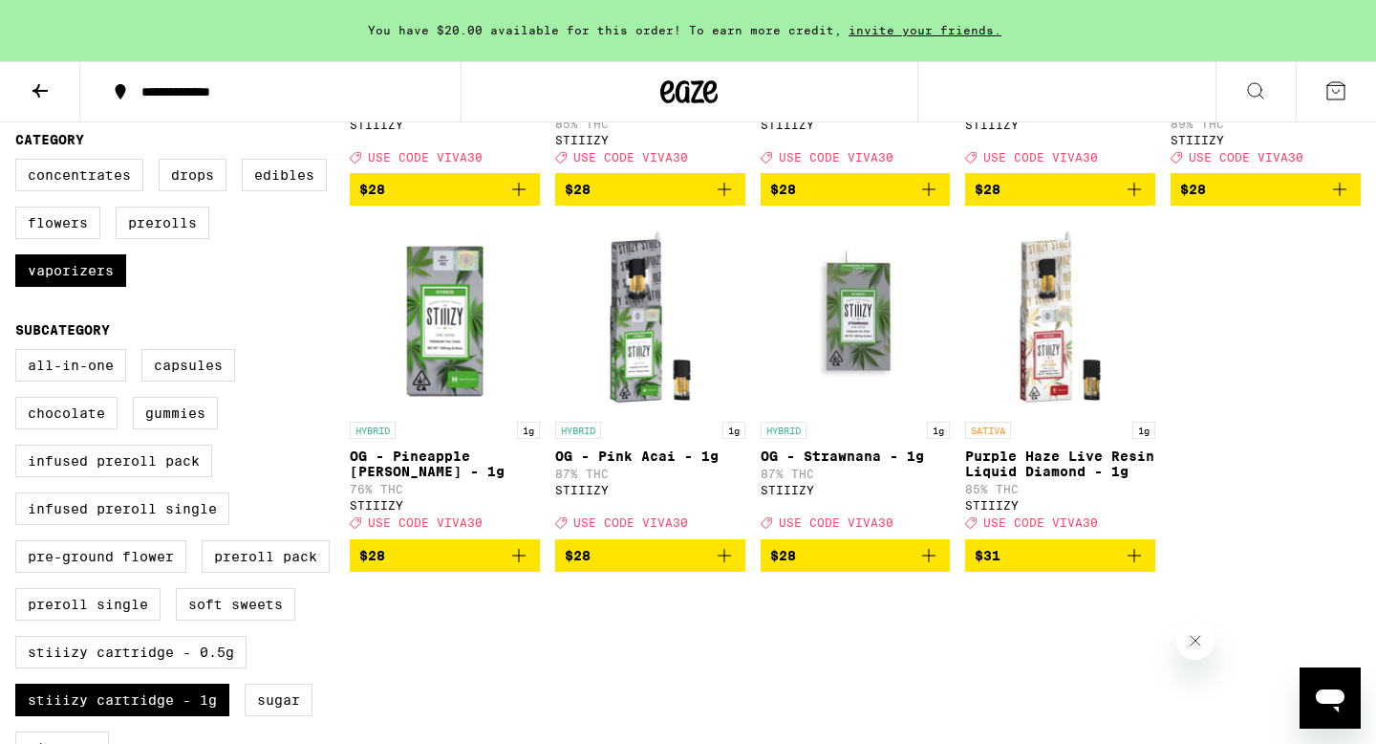
scroll to position [485, 0]
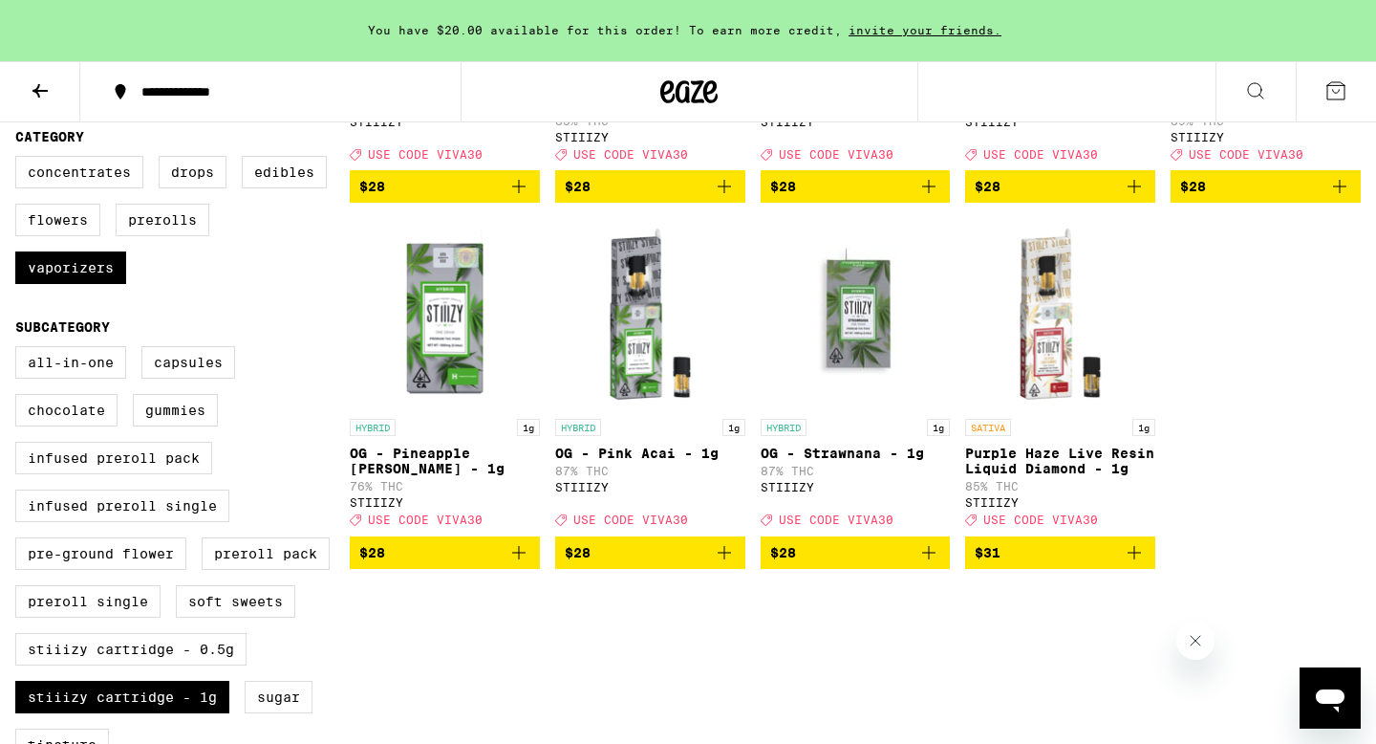
checkbox input "false"
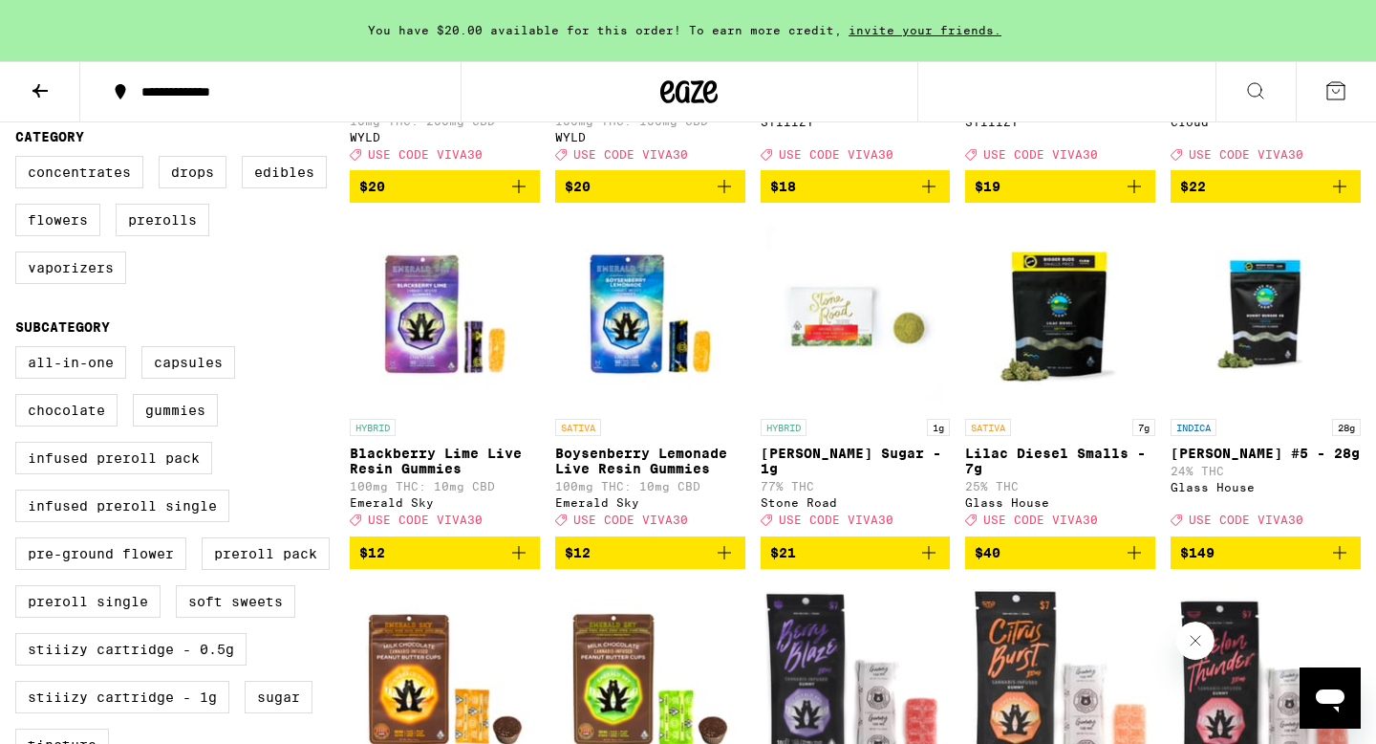
click at [1045, 564] on span "$40" at bounding box center [1060, 552] width 171 height 23
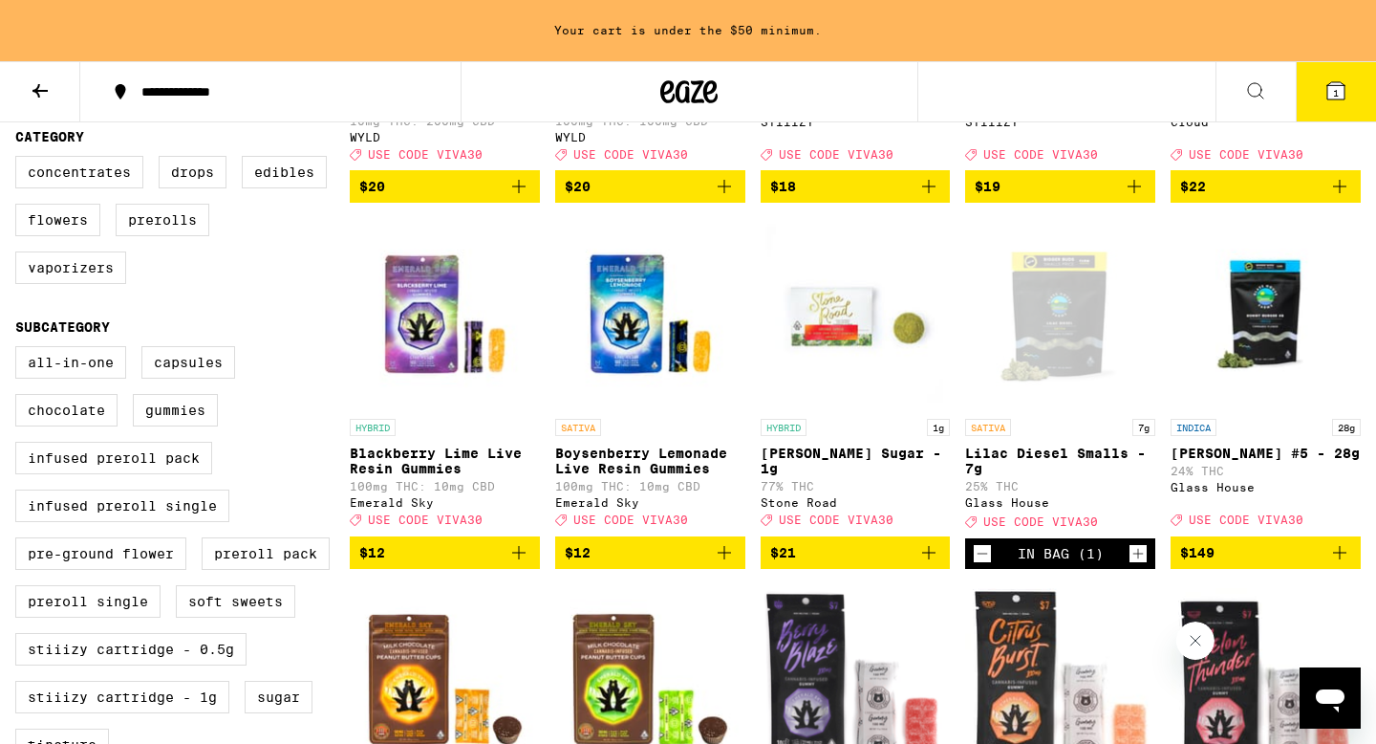
click at [981, 565] on icon "Decrement" at bounding box center [982, 553] width 17 height 23
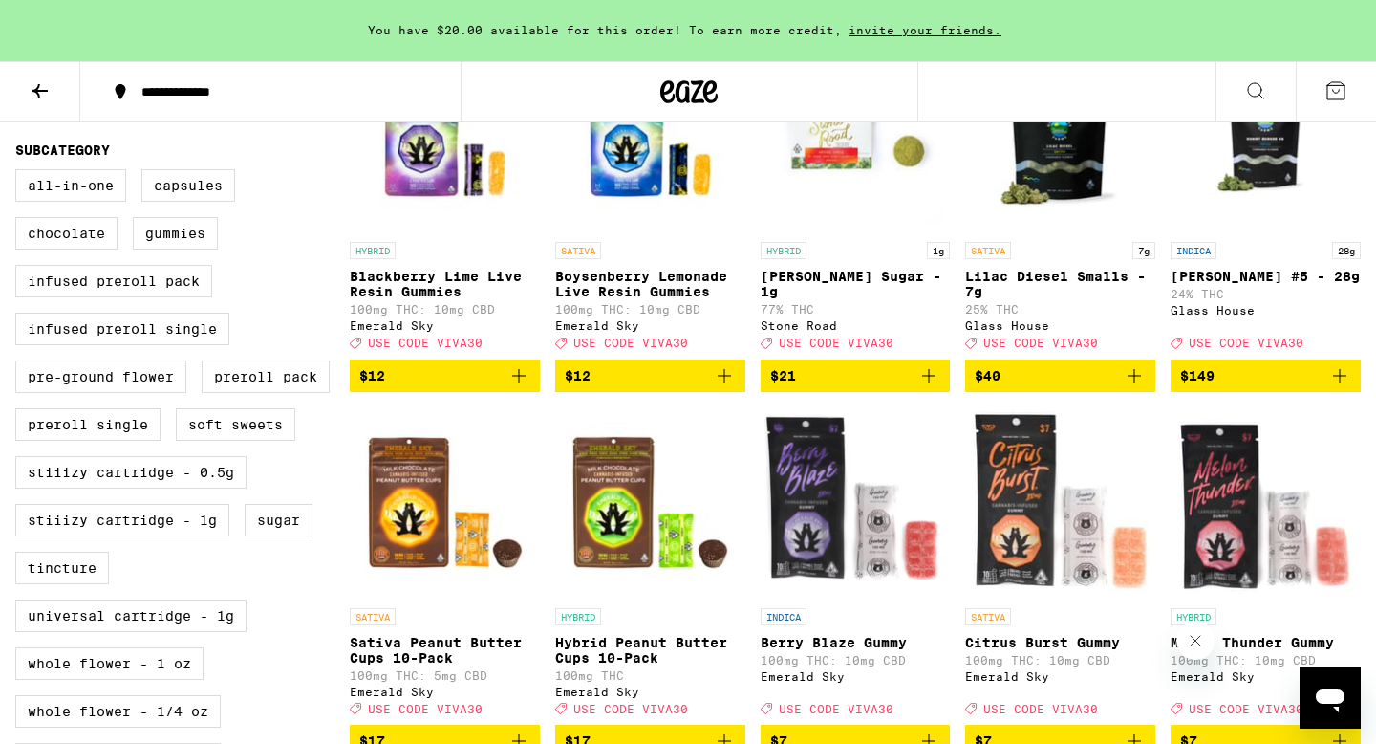
scroll to position [711, 0]
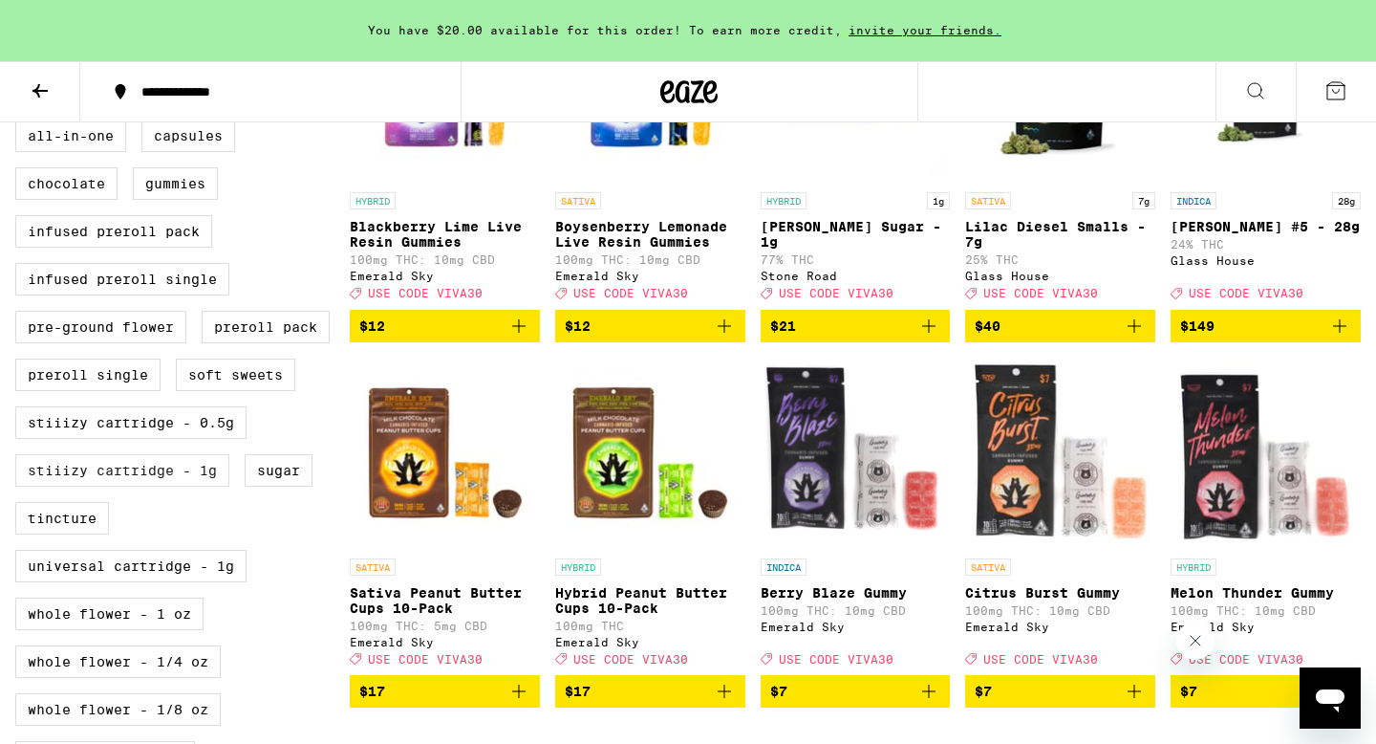
click at [173, 486] on label "STIIIZY Cartridge - 1g" at bounding box center [122, 470] width 214 height 32
click at [20, 123] on input "STIIIZY Cartridge - 1g" at bounding box center [19, 122] width 1 height 1
checkbox input "true"
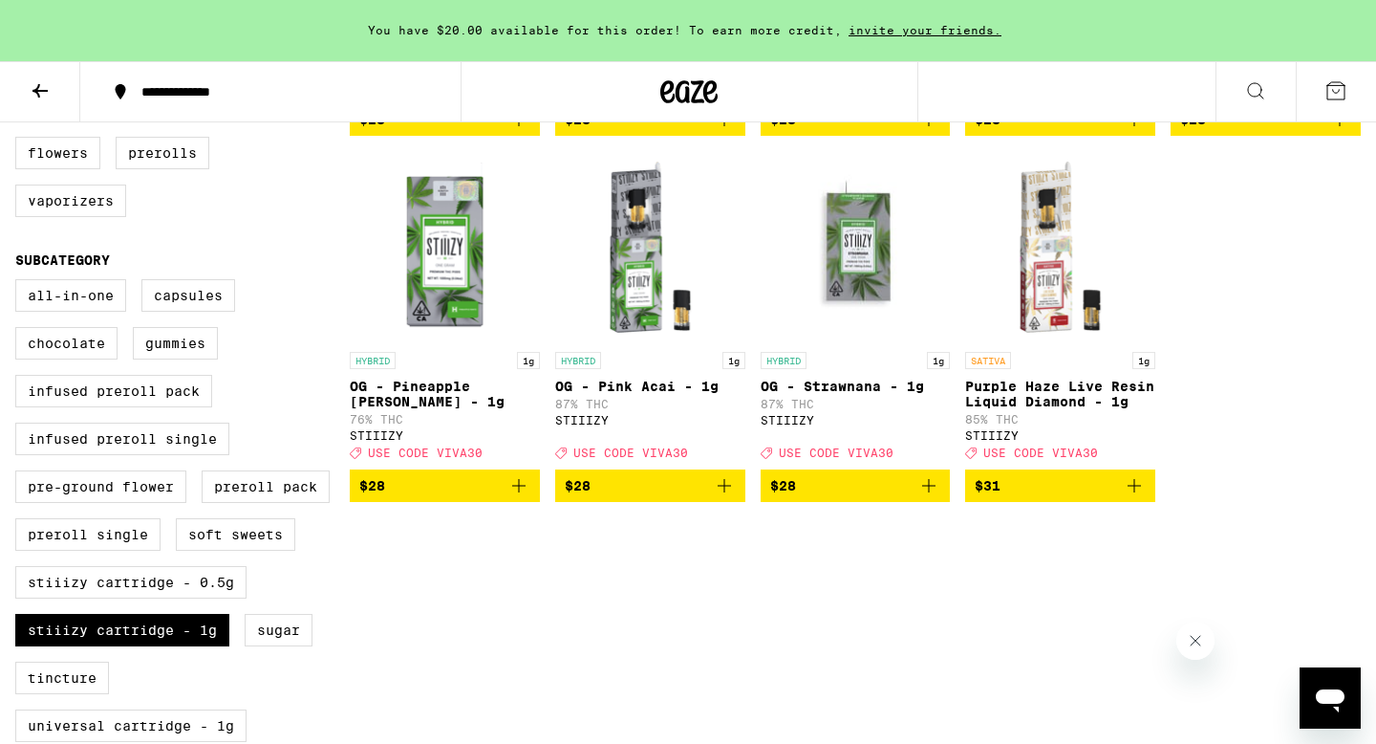
scroll to position [549, 0]
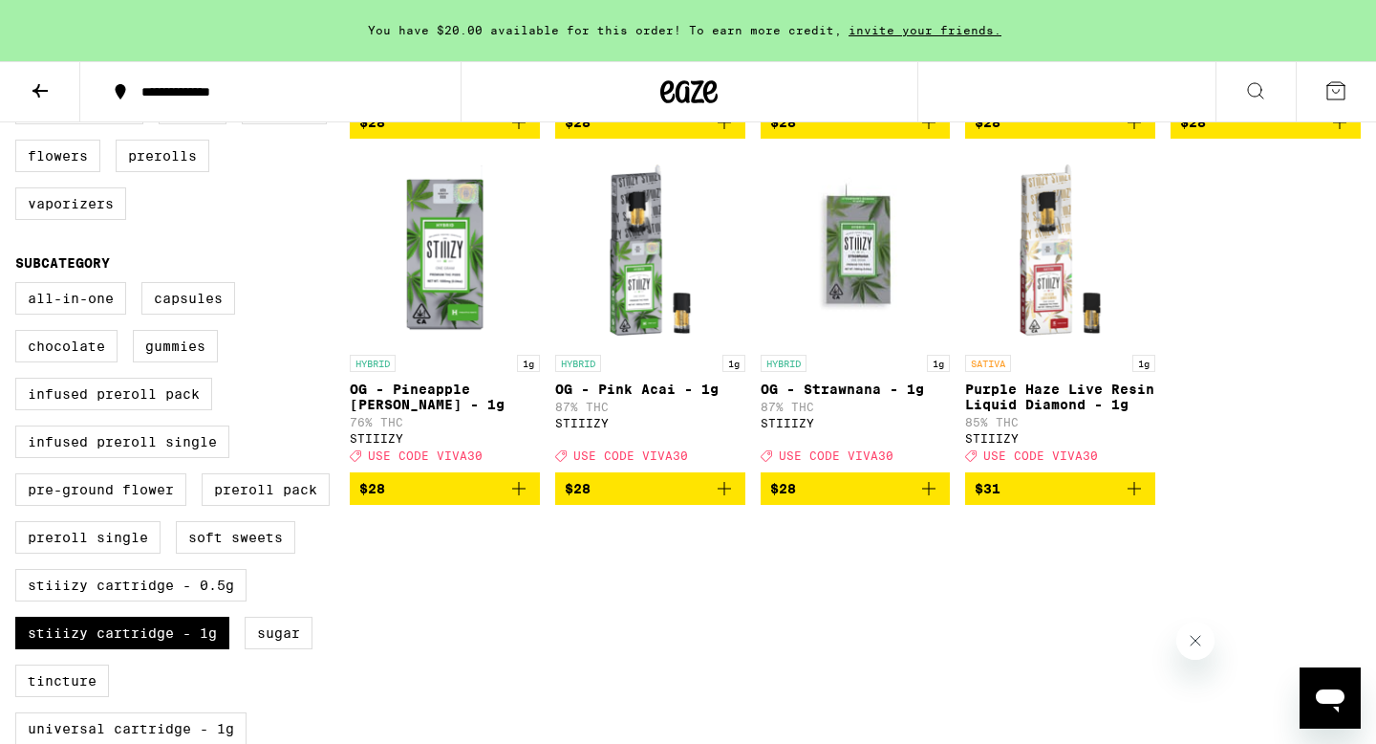
click at [1021, 500] on span "$31" at bounding box center [1060, 488] width 171 height 23
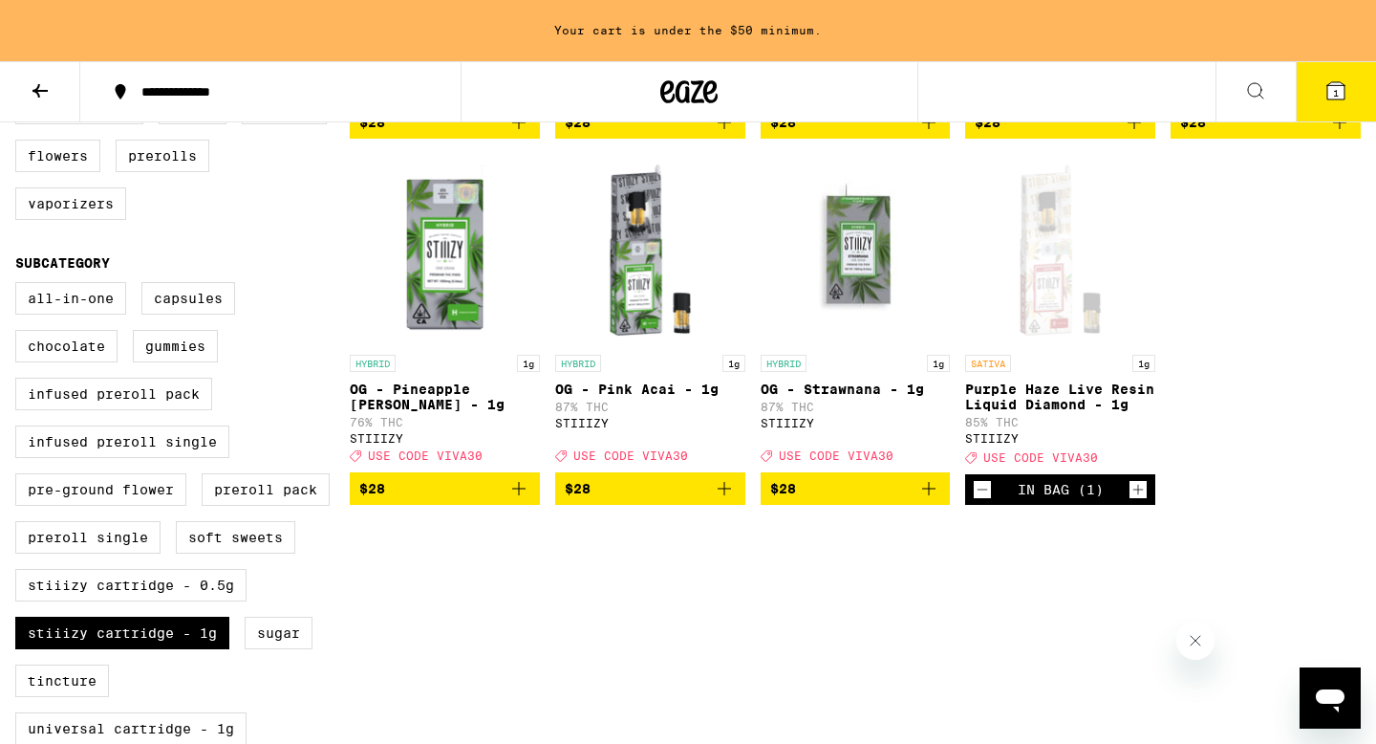
click at [441, 500] on span "$28" at bounding box center [444, 488] width 171 height 23
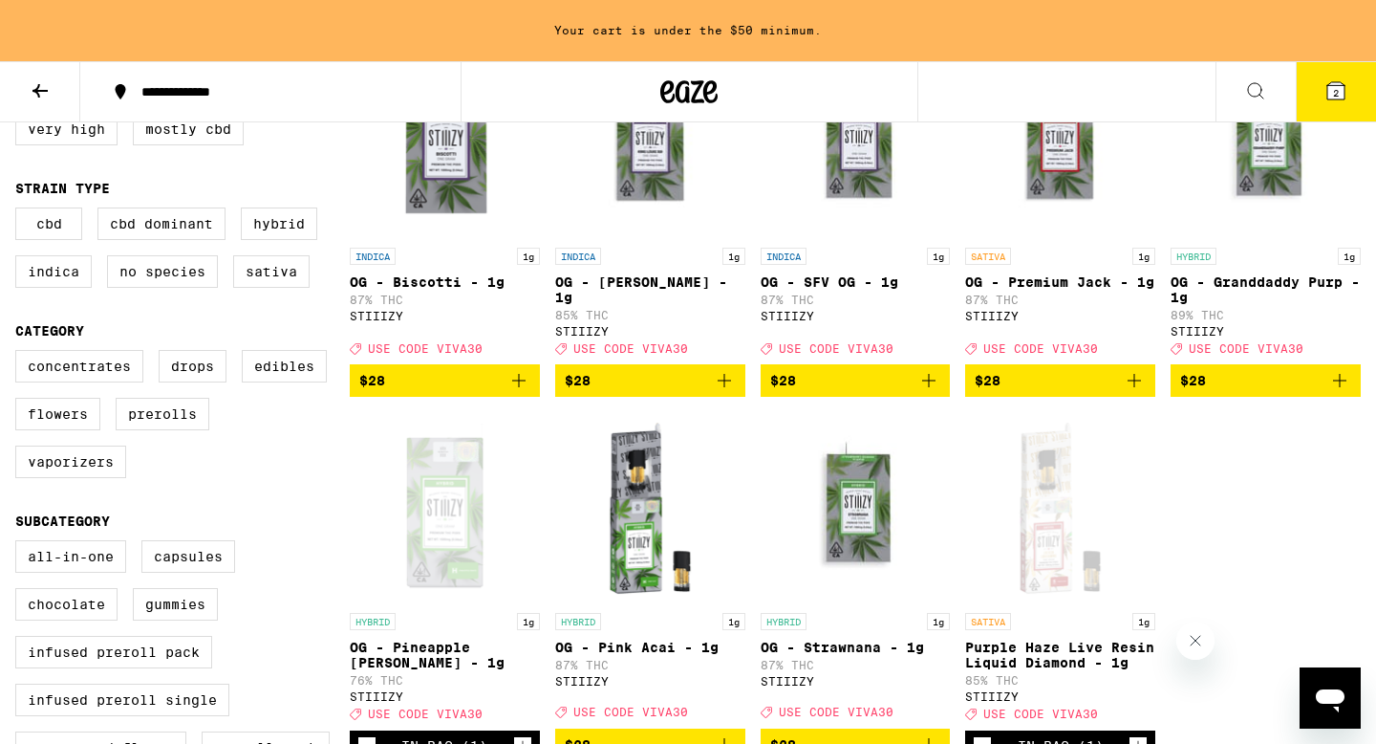
scroll to position [288, 0]
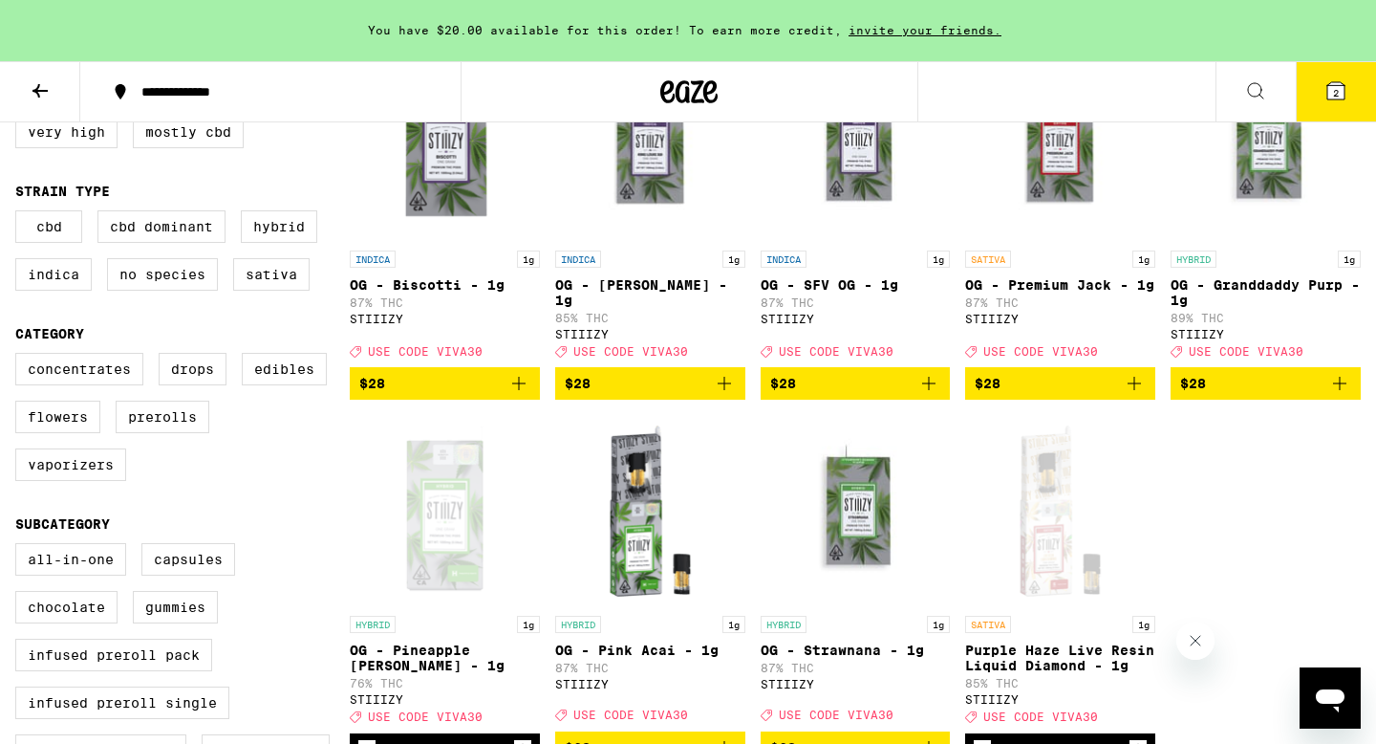
click at [1064, 395] on span "$28" at bounding box center [1060, 383] width 171 height 23
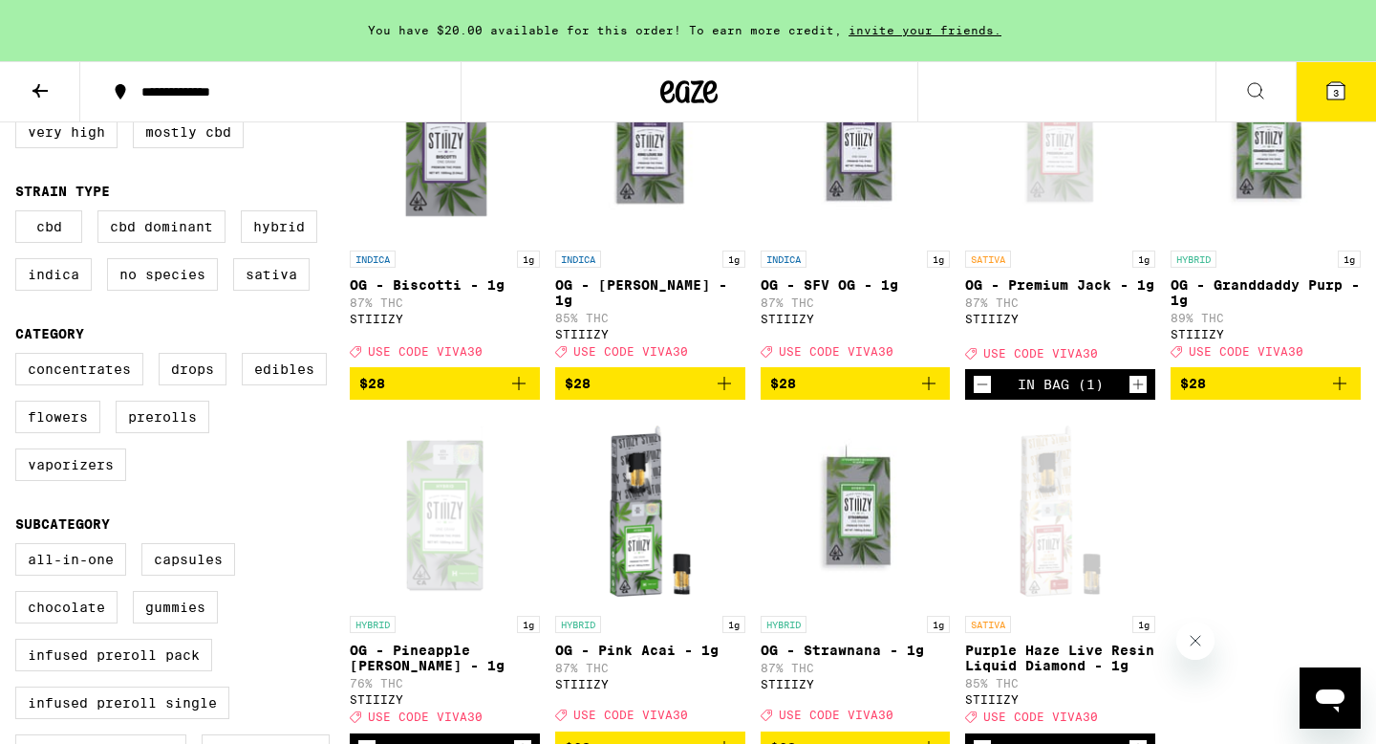
click at [1330, 76] on button "3" at bounding box center [1336, 91] width 80 height 59
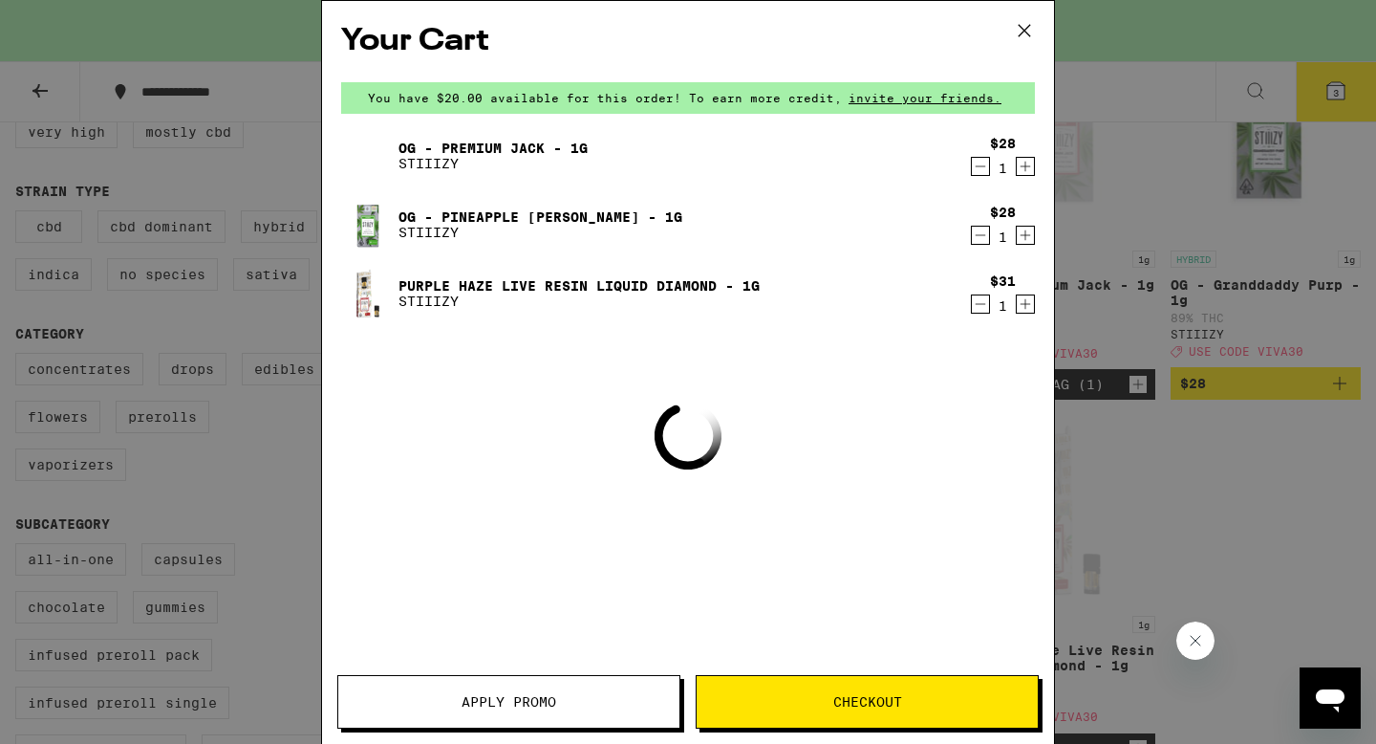
click at [883, 705] on span "Checkout" at bounding box center [867, 701] width 69 height 13
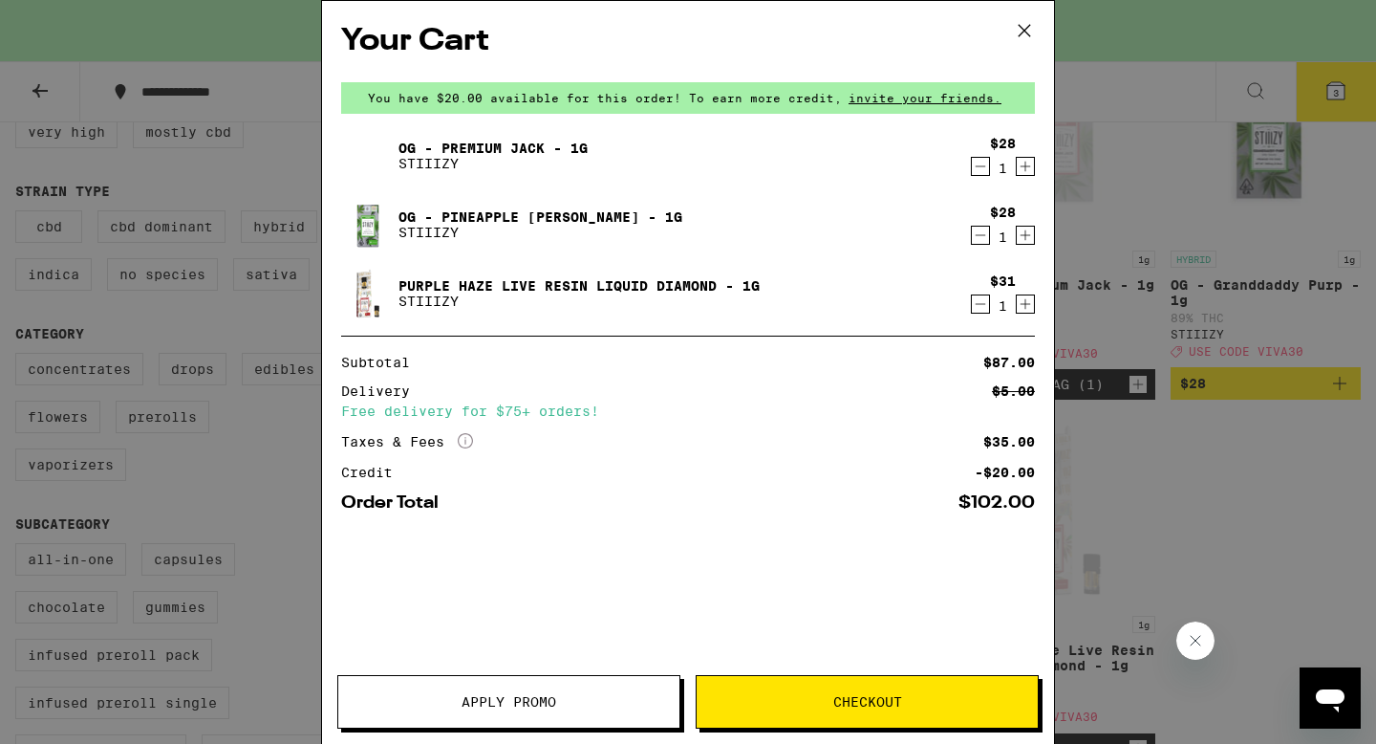
click at [629, 705] on span "Apply Promo" at bounding box center [508, 701] width 341 height 13
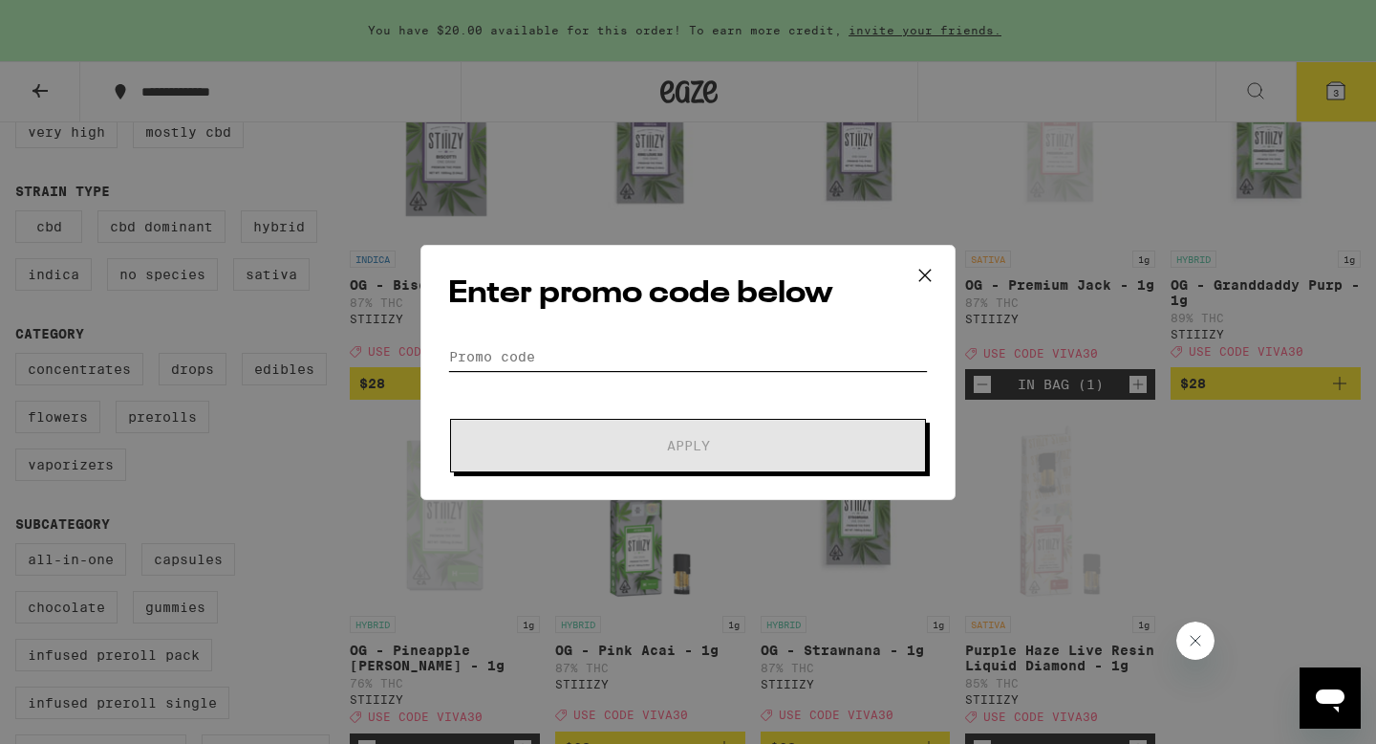
click at [548, 358] on input "Promo Code" at bounding box center [688, 356] width 480 height 29
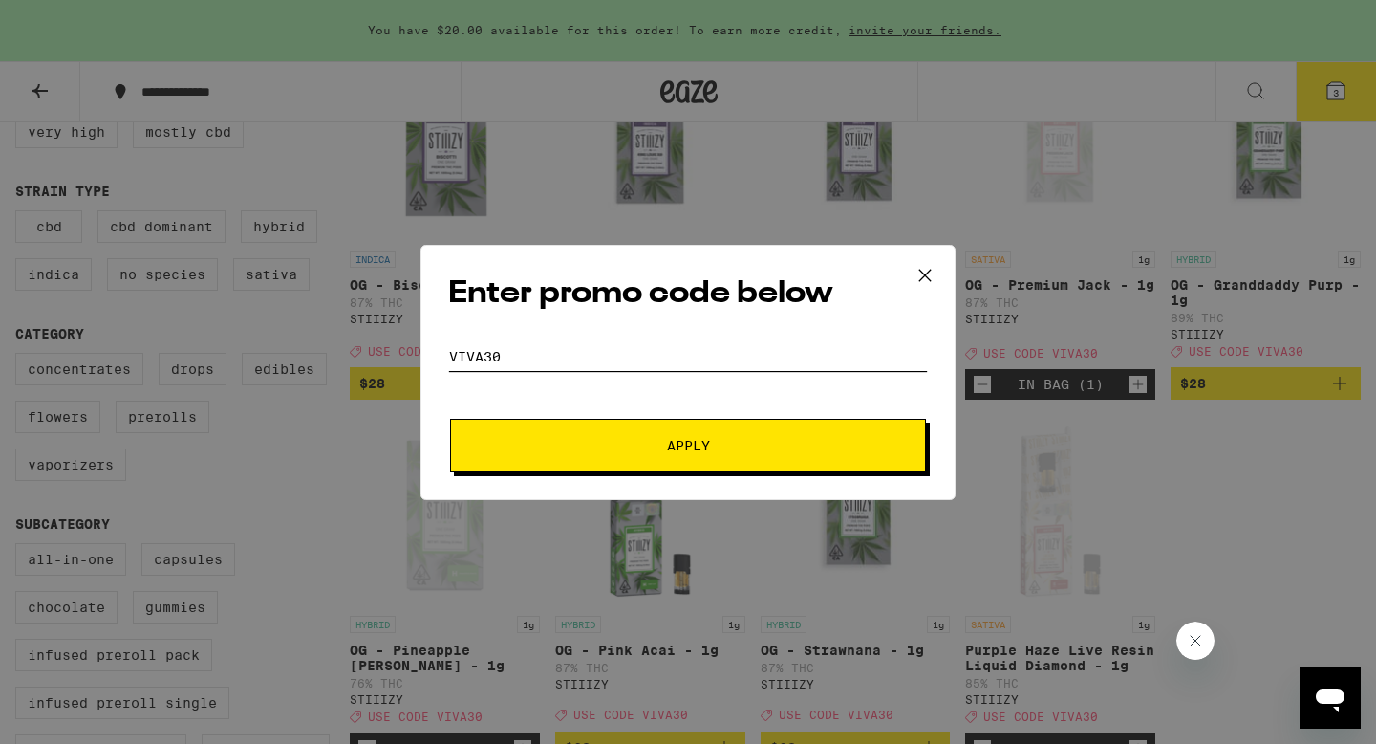
type input "viva30"
click at [523, 435] on button "Apply" at bounding box center [688, 446] width 476 height 54
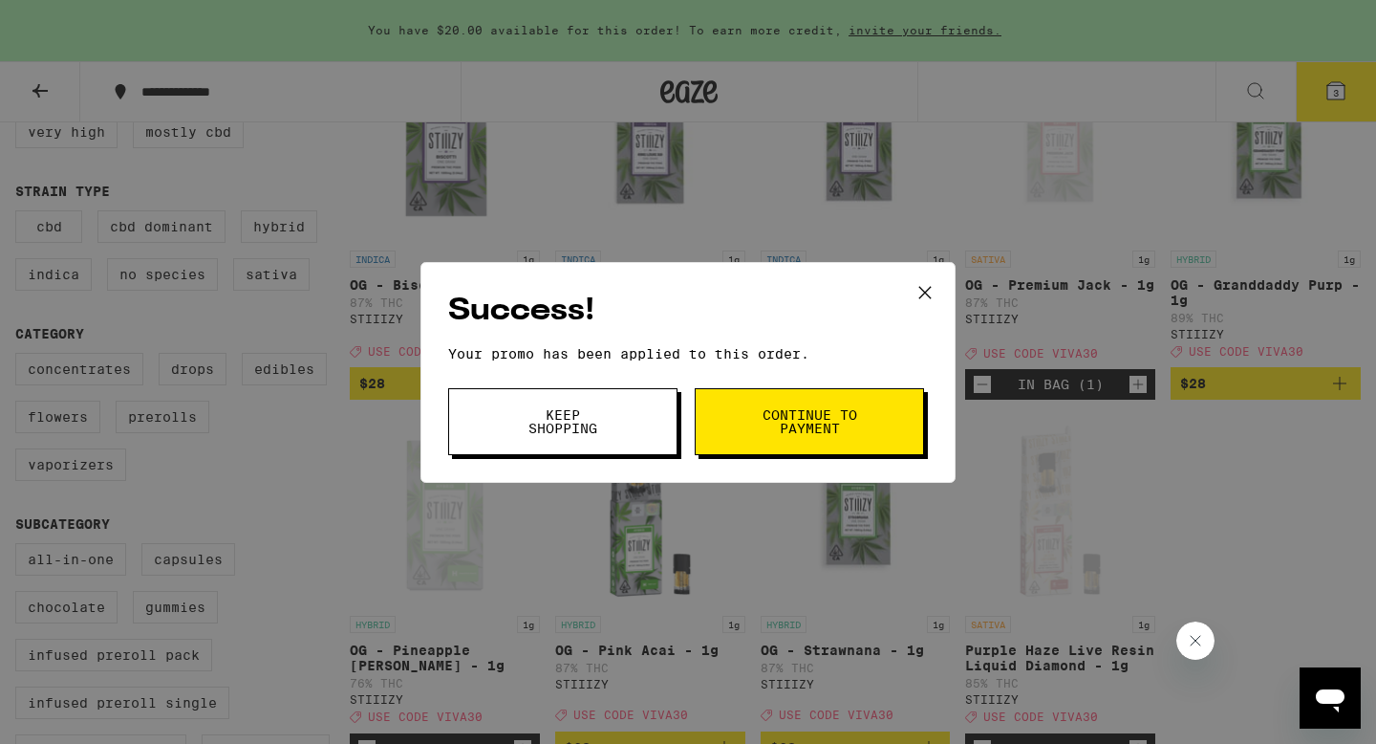
click at [805, 409] on span "Continue to payment" at bounding box center [809, 421] width 97 height 27
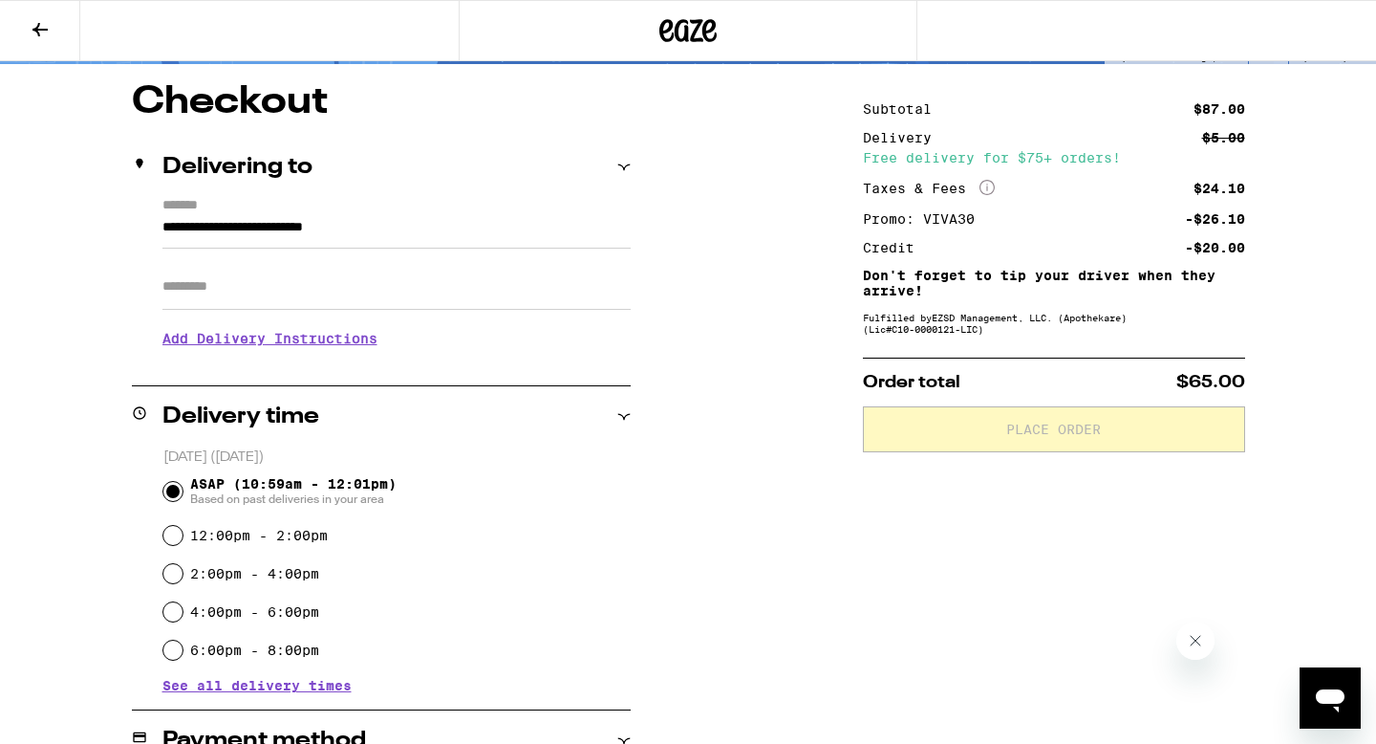
scroll to position [188, 0]
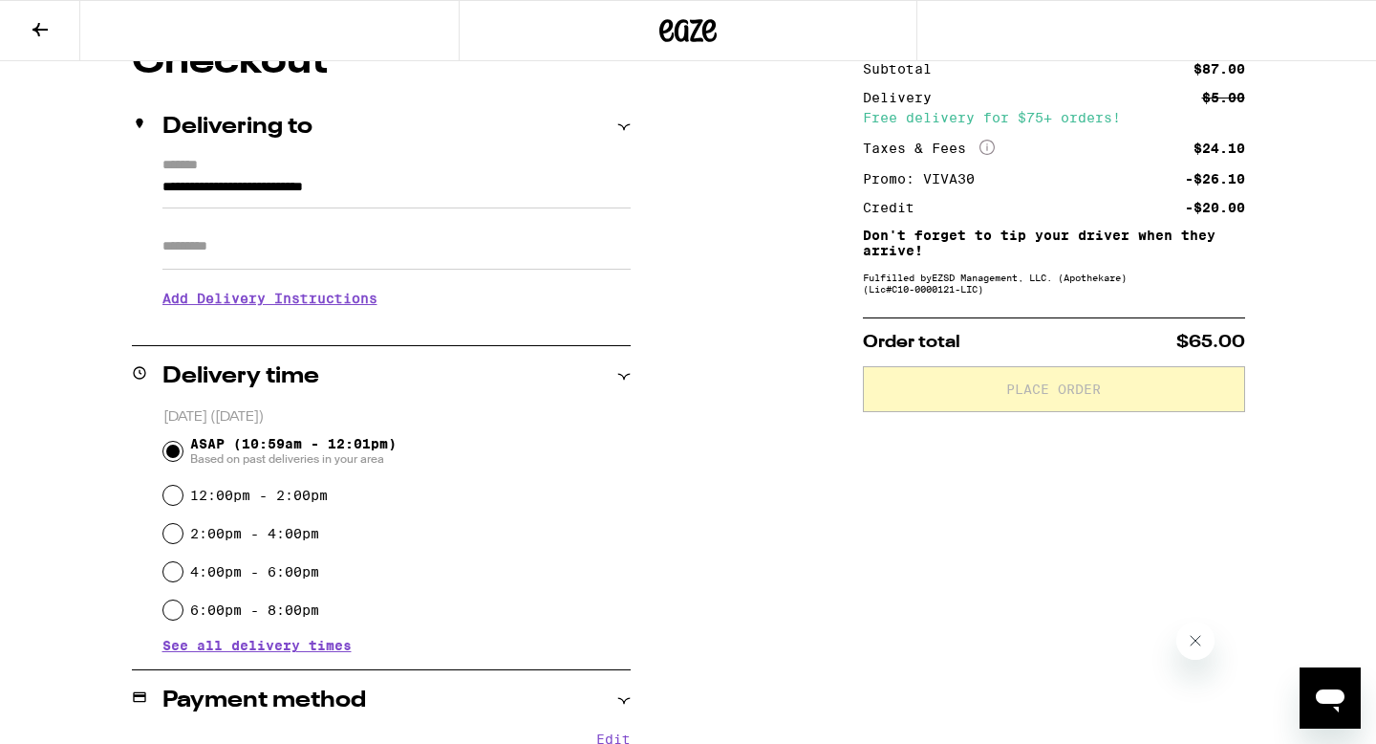
click at [299, 295] on h3 "Add Delivery Instructions" at bounding box center [396, 298] width 468 height 44
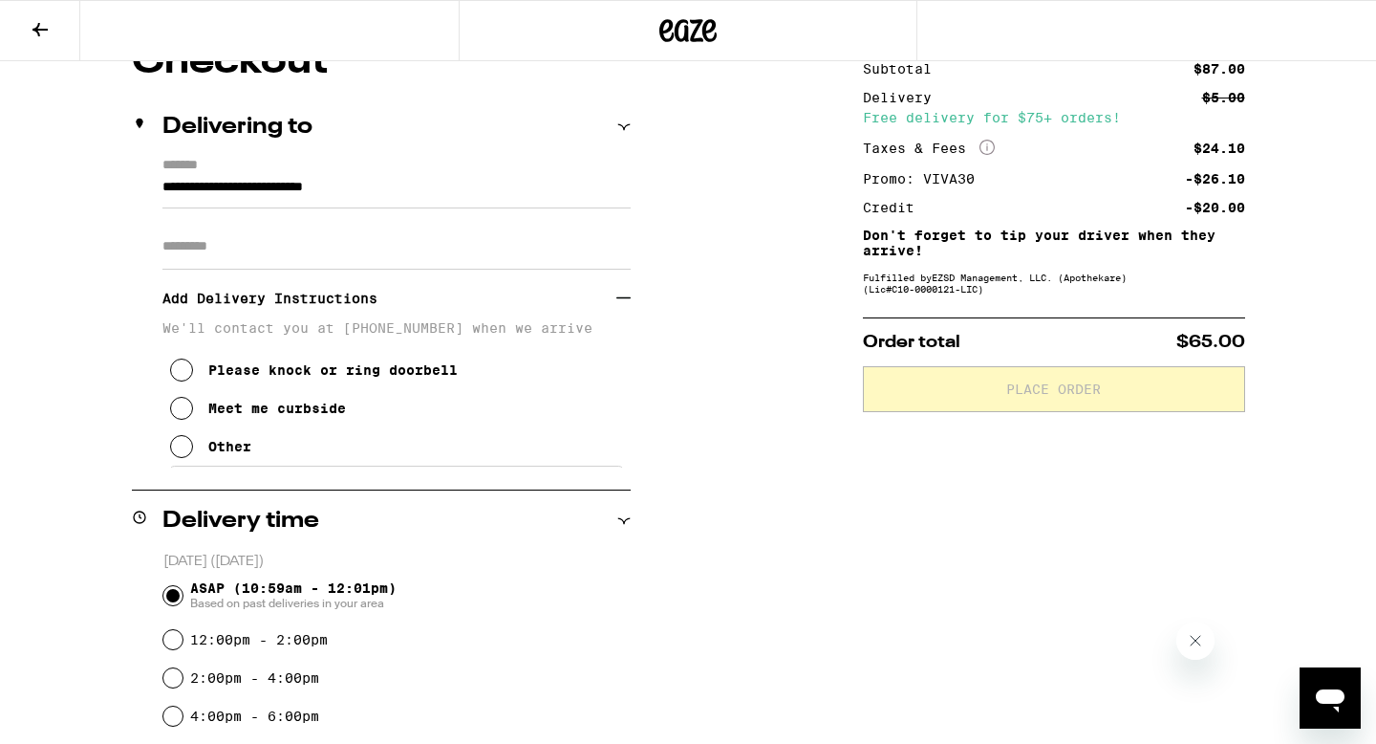
click at [184, 420] on icon at bounding box center [181, 408] width 23 height 23
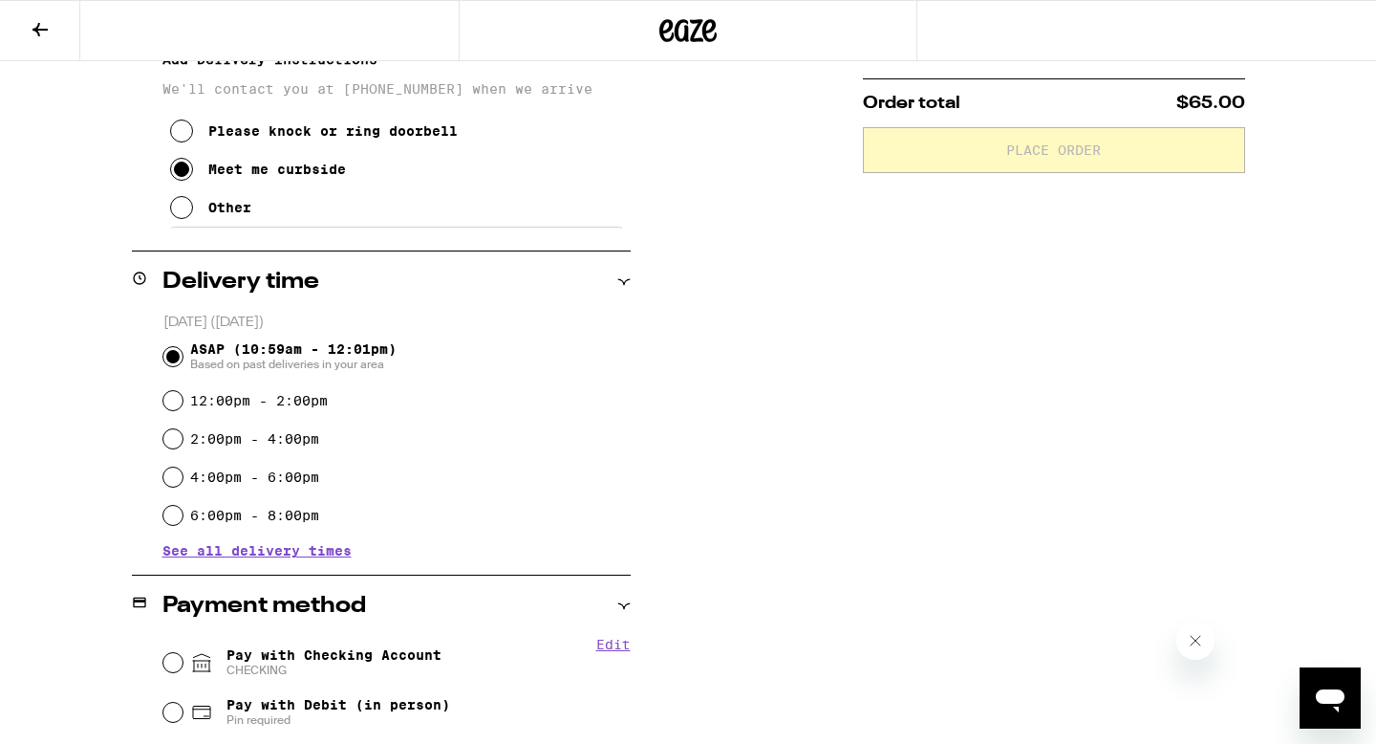
scroll to position [429, 0]
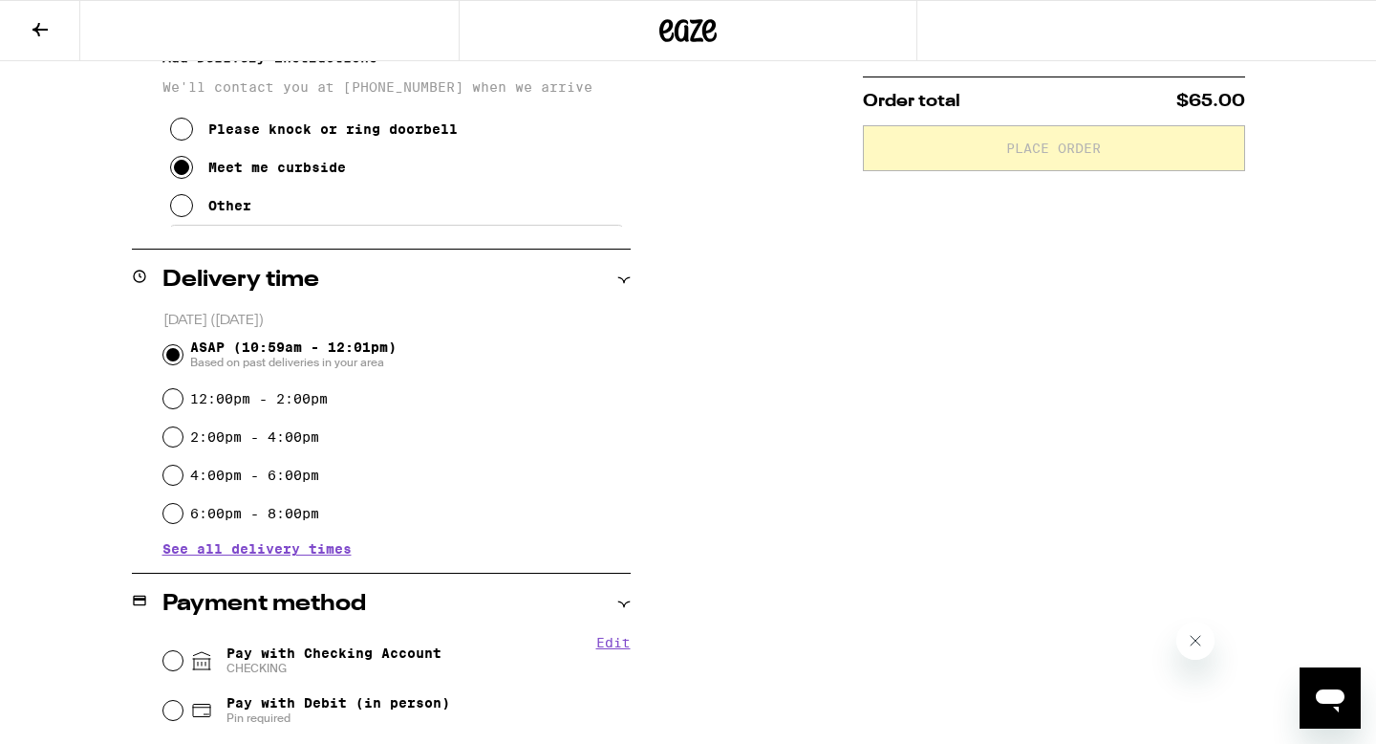
click at [182, 206] on icon at bounding box center [181, 205] width 23 height 23
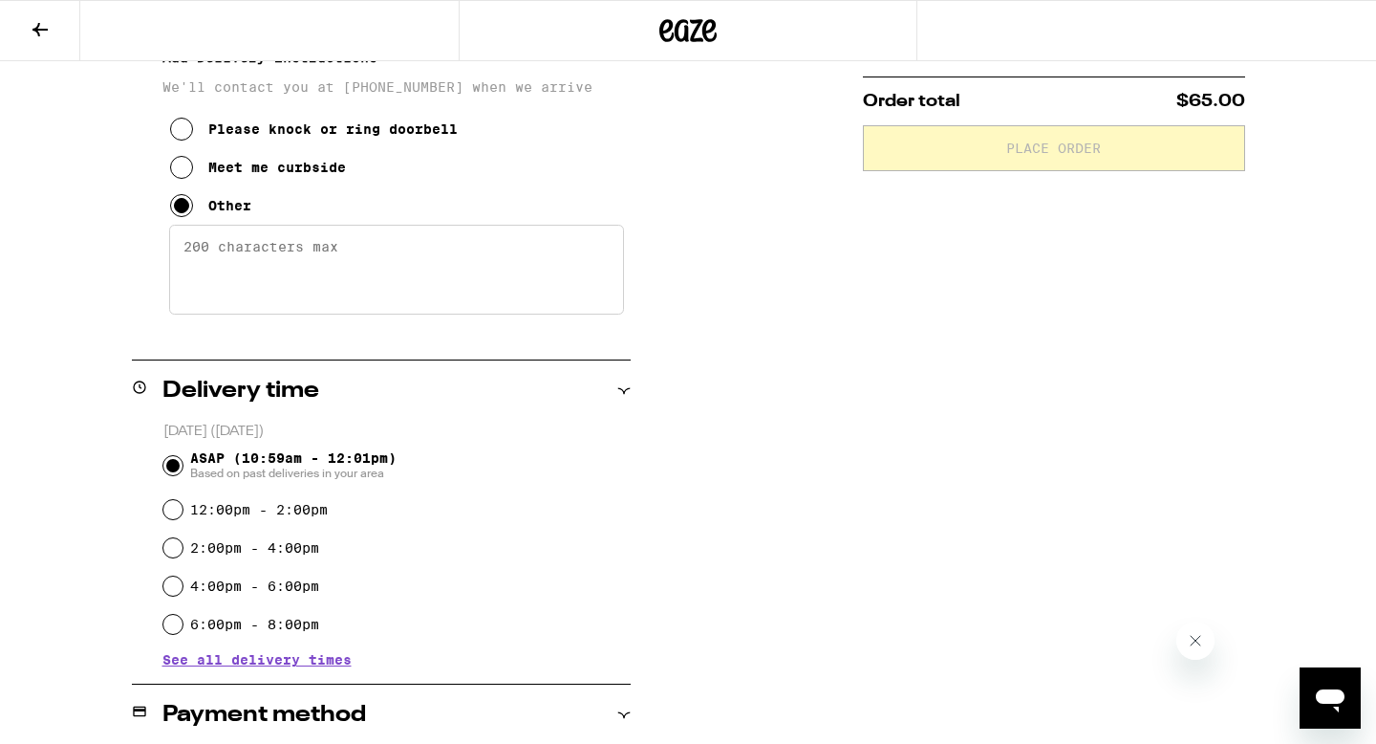
click at [184, 176] on icon at bounding box center [181, 167] width 23 height 23
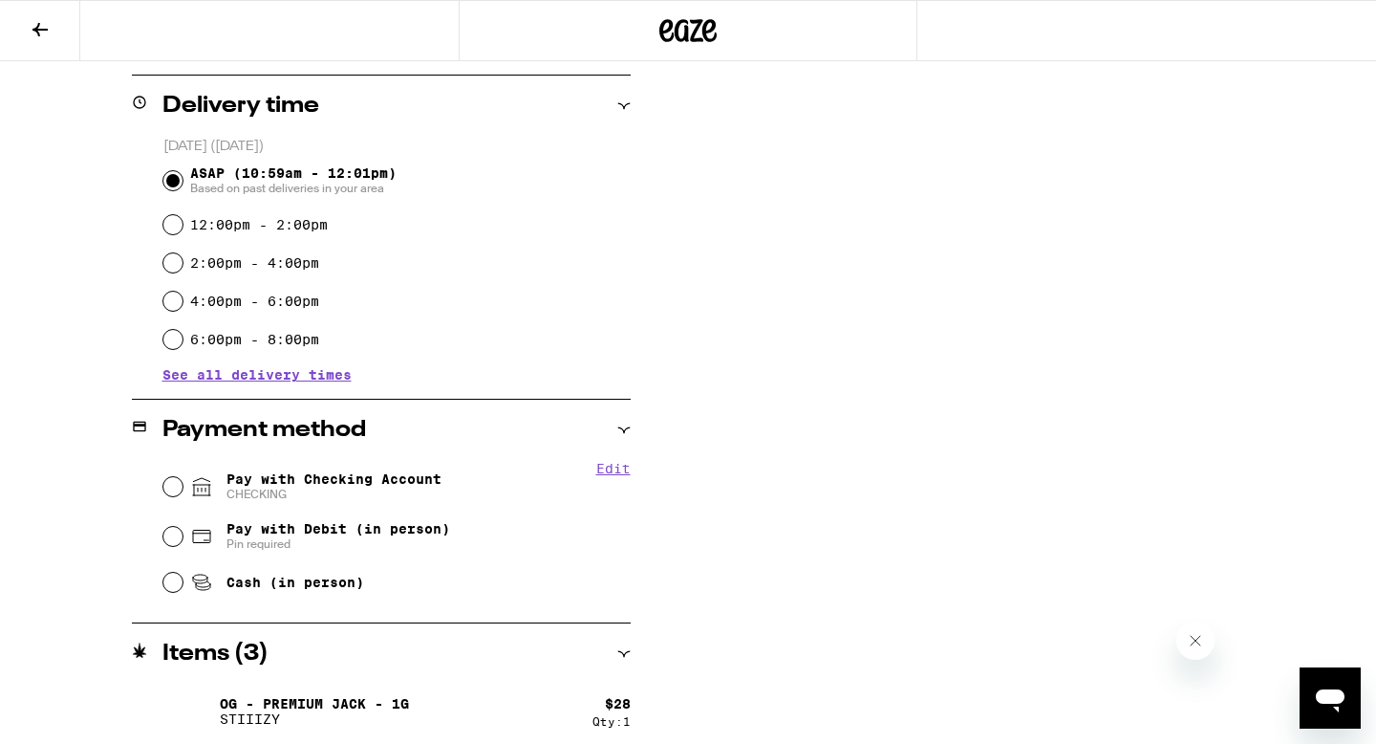
scroll to position [605, 0]
click at [190, 375] on span "See all delivery times" at bounding box center [256, 372] width 189 height 13
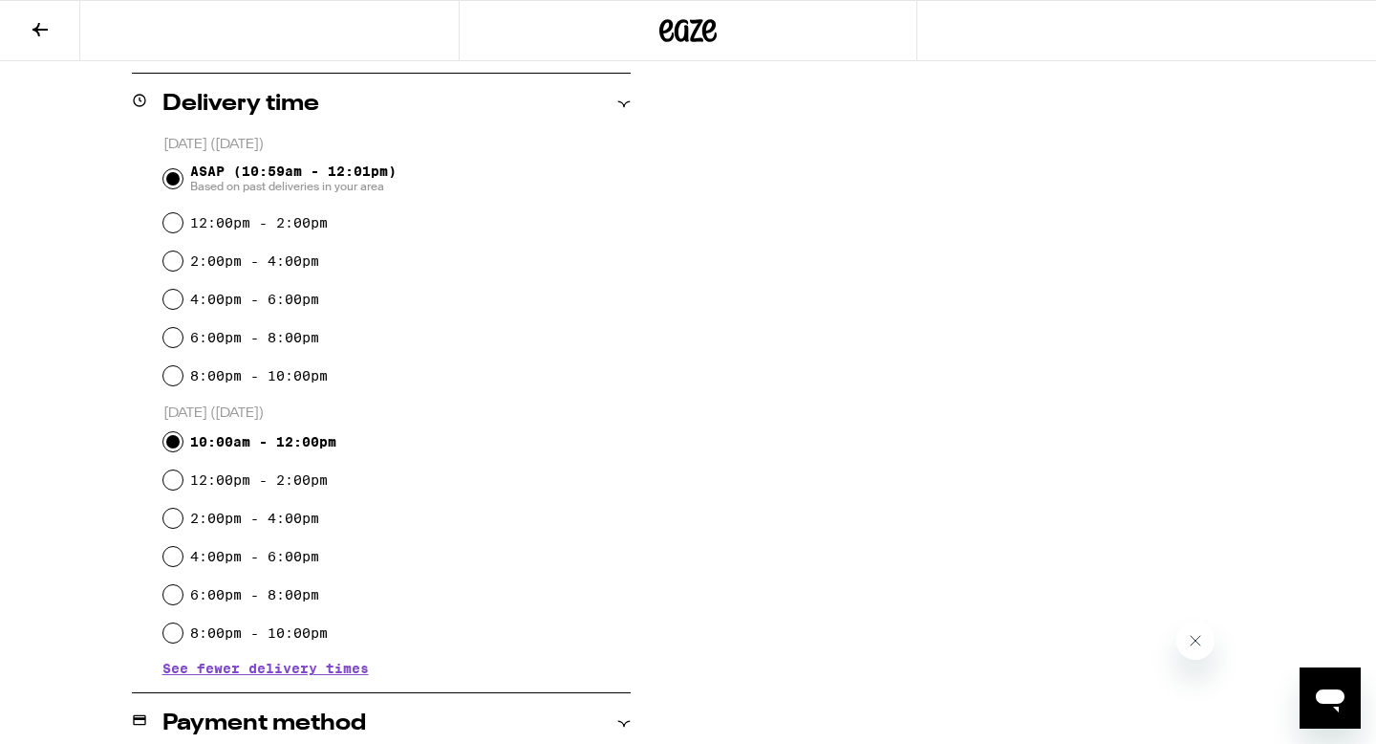
click at [177, 447] on input "10:00am - 12:00pm" at bounding box center [172, 441] width 19 height 19
radio input "true"
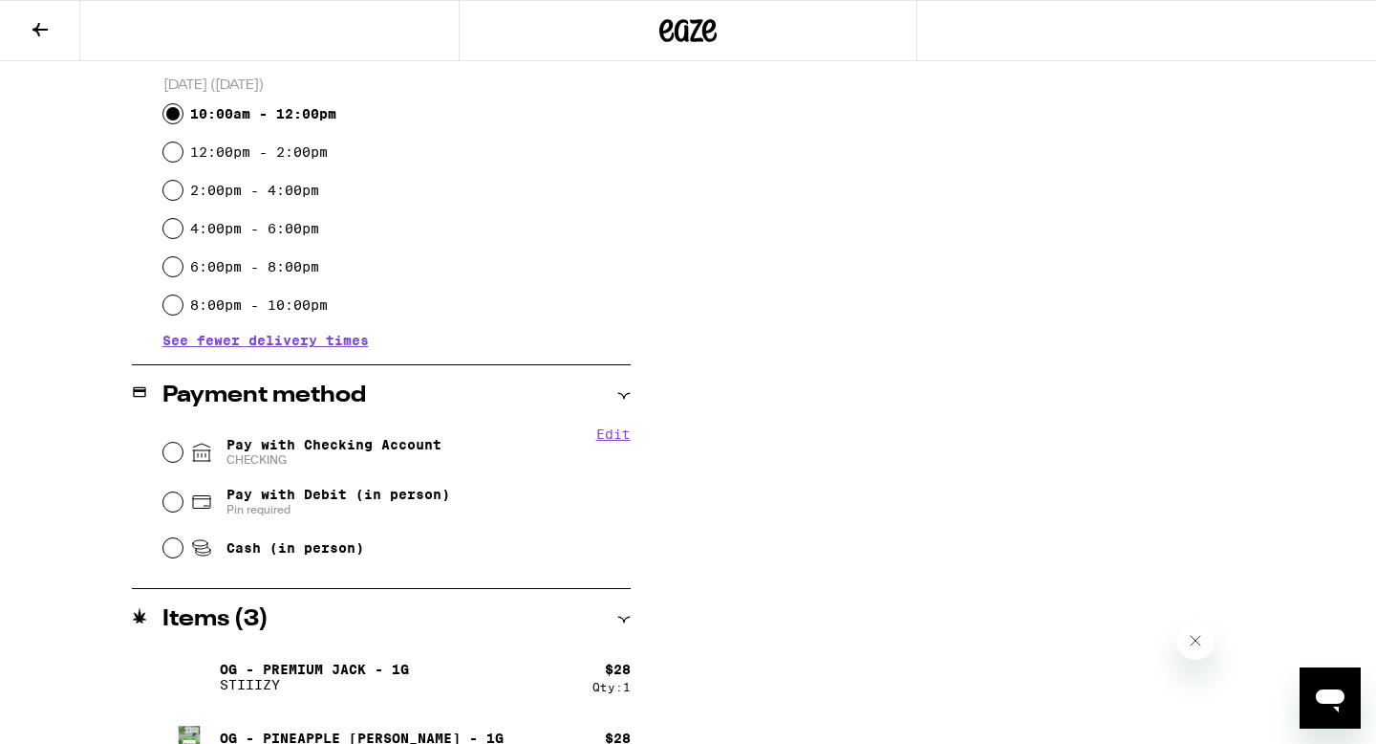
scroll to position [948, 0]
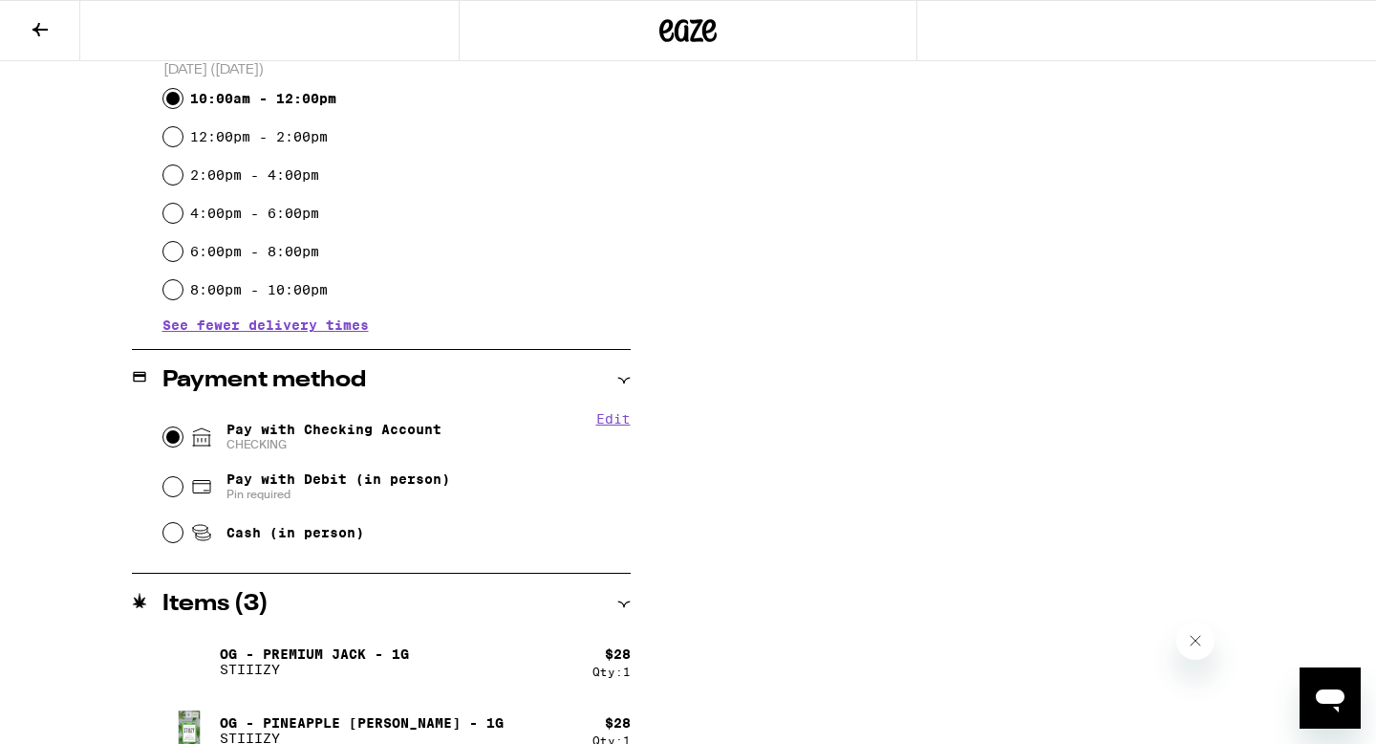
click at [173, 438] on input "Pay with Checking Account CHECKING" at bounding box center [172, 436] width 19 height 19
radio input "true"
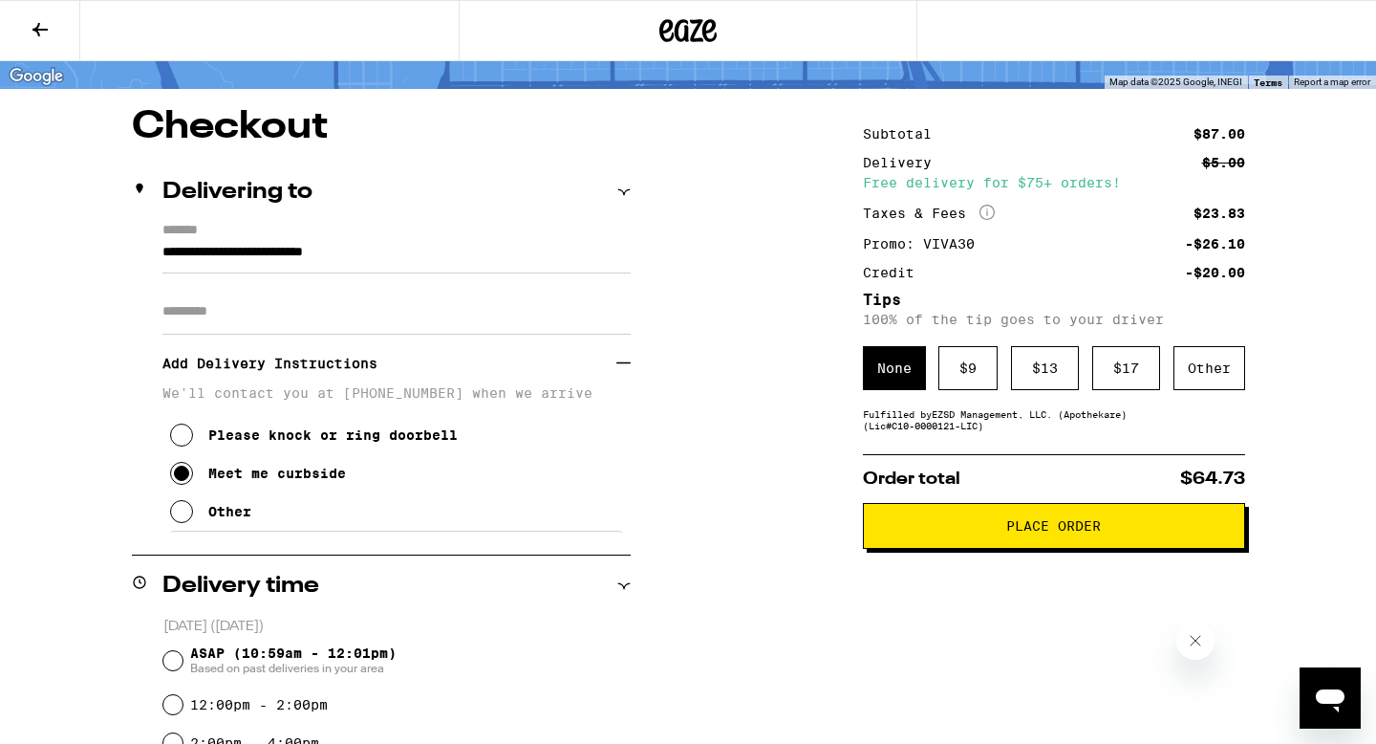
scroll to position [130, 0]
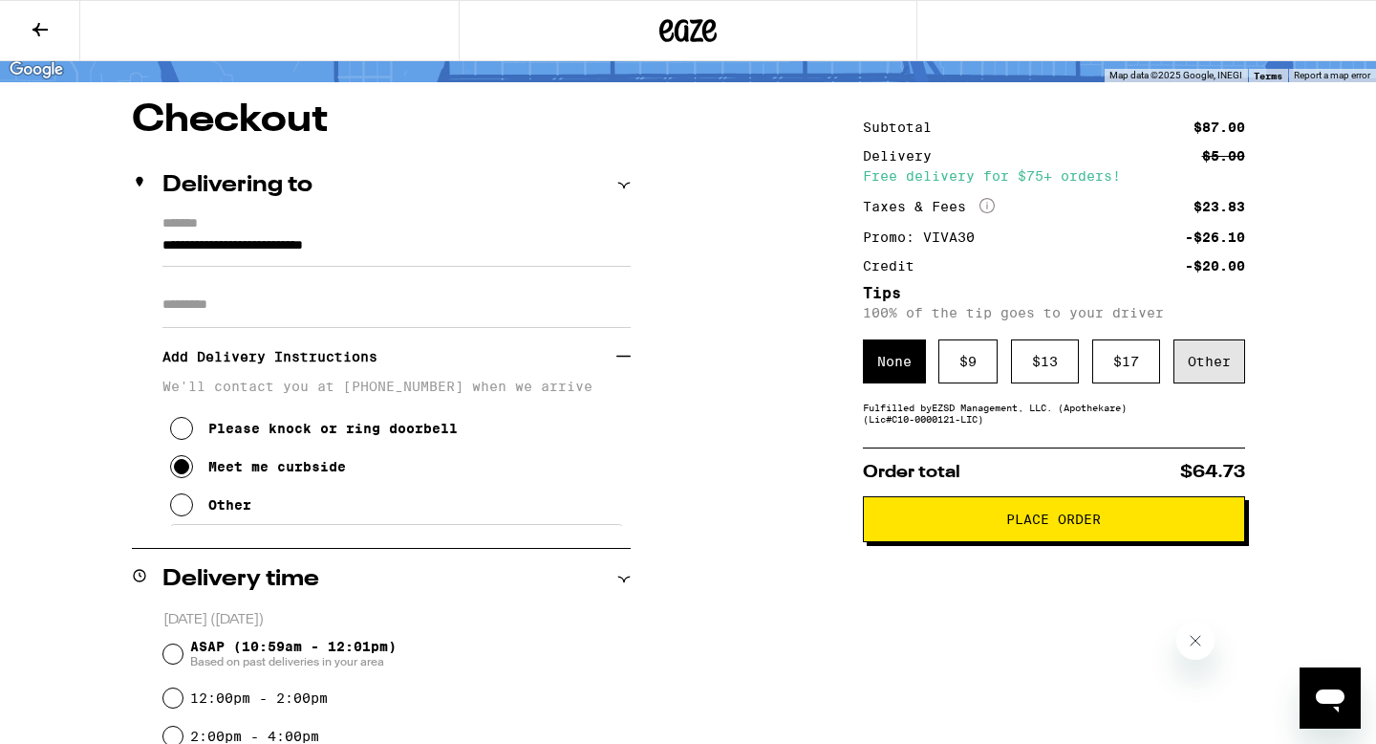
click at [1222, 360] on div "Other" at bounding box center [1210, 361] width 72 height 44
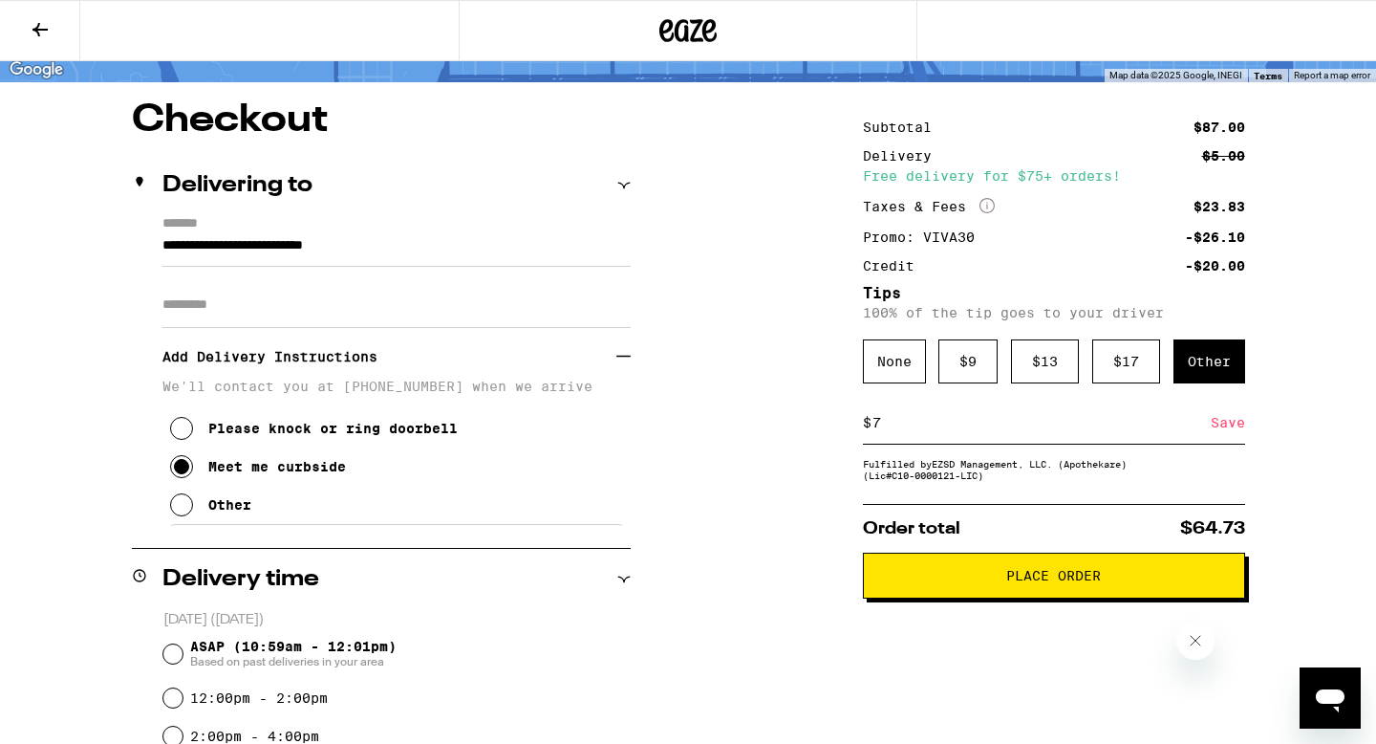
type input "7"
click at [1218, 432] on div "Save" at bounding box center [1228, 422] width 34 height 42
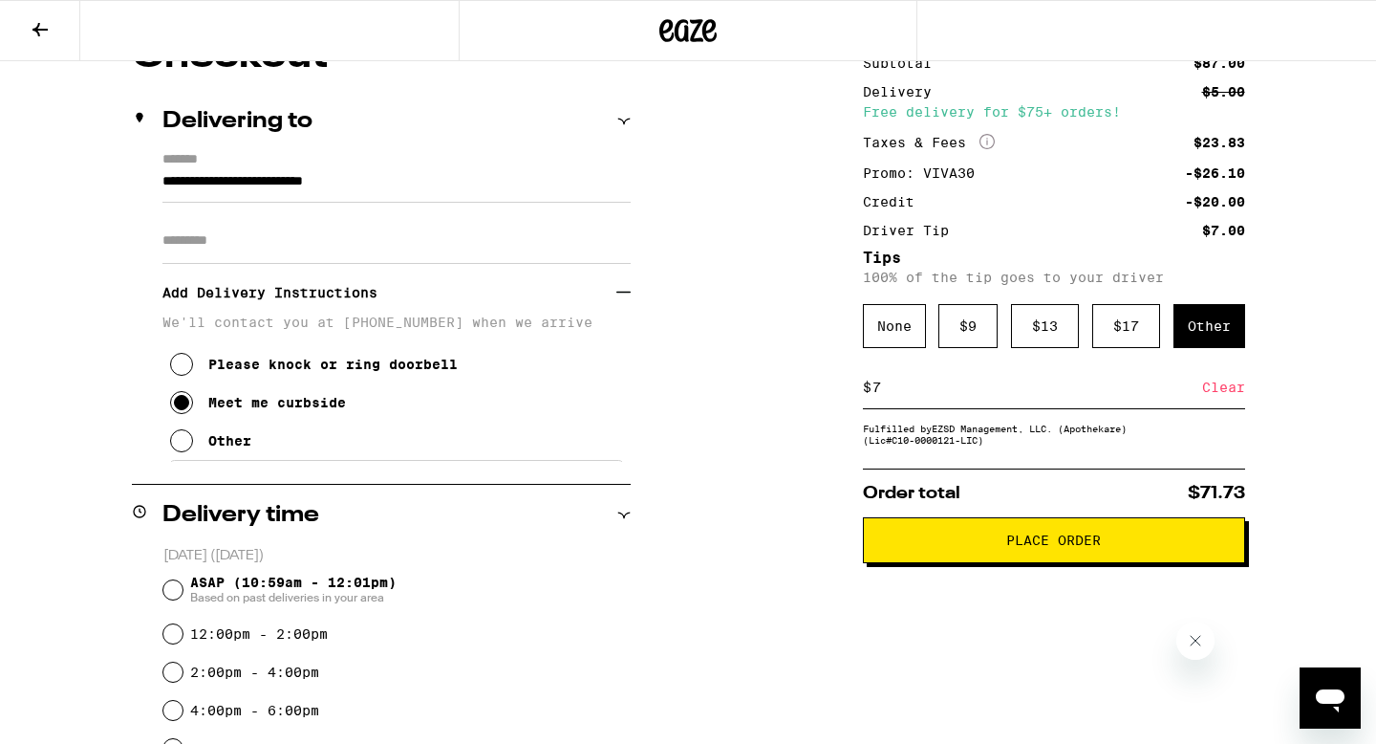
scroll to position [223, 0]
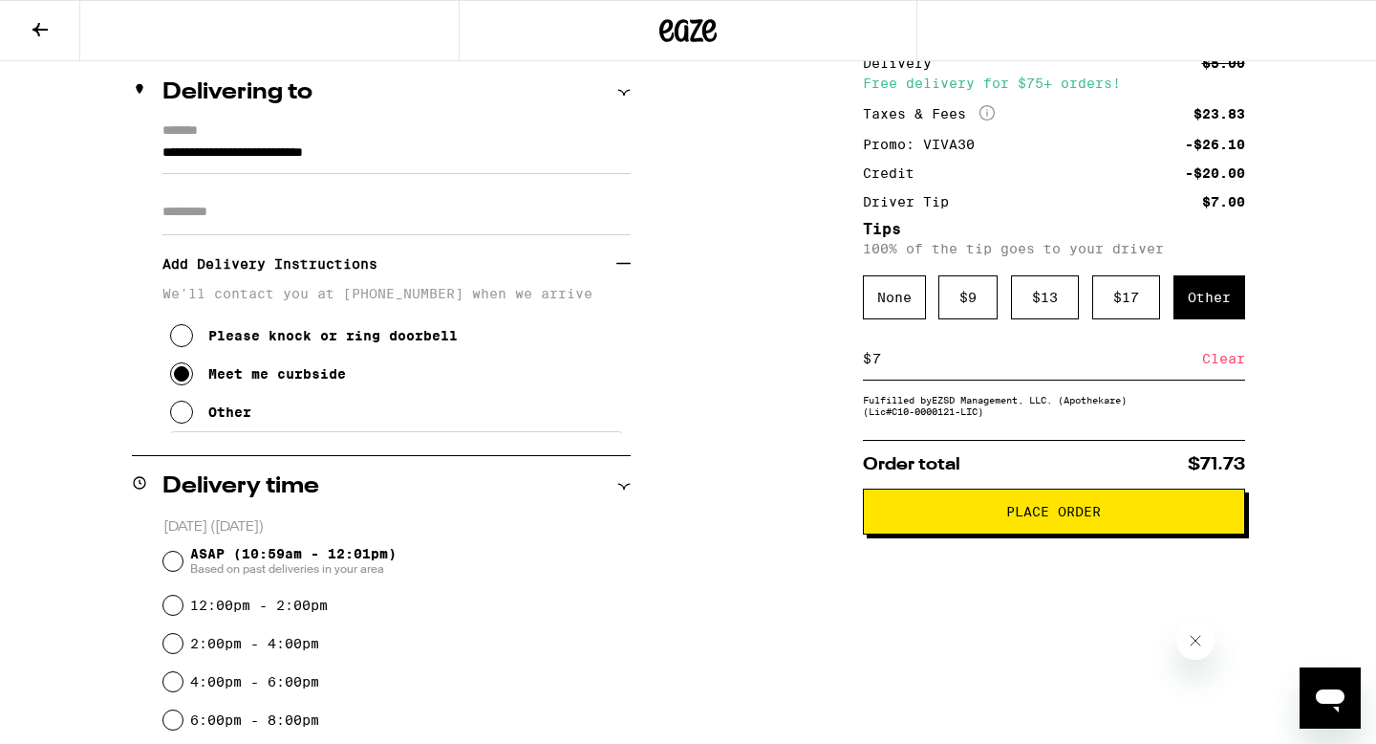
click at [1142, 517] on span "Place Order" at bounding box center [1054, 511] width 350 height 13
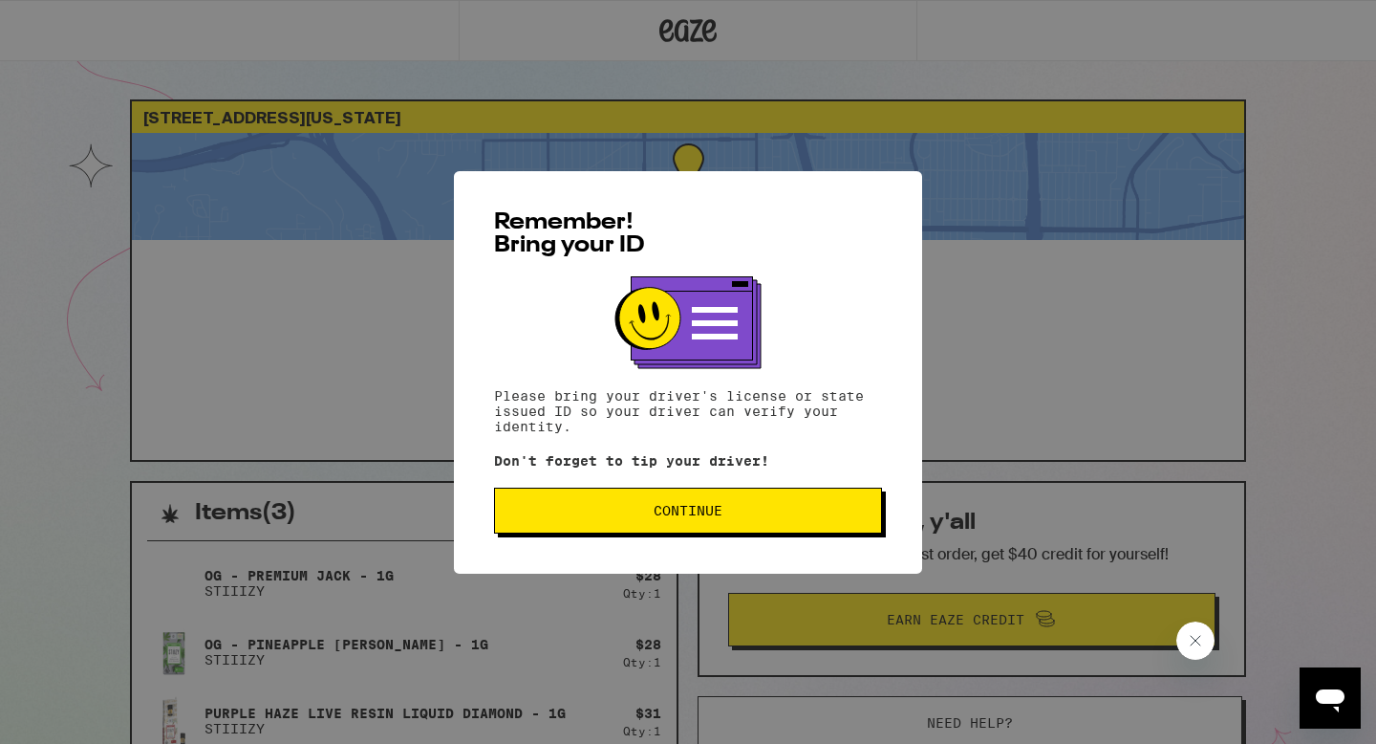
click at [791, 504] on button "Continue" at bounding box center [688, 510] width 388 height 46
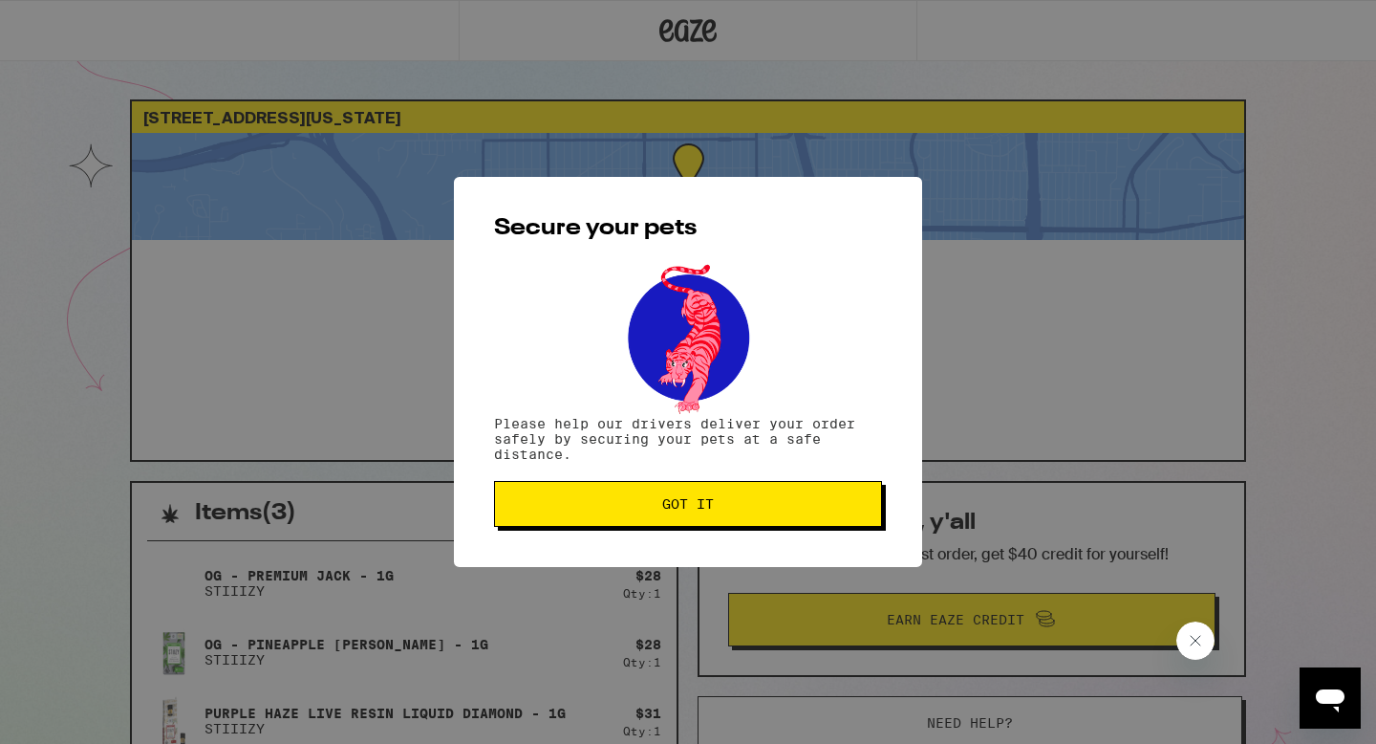
click at [792, 504] on span "Got it" at bounding box center [688, 503] width 356 height 13
